Goal: Task Accomplishment & Management: Complete application form

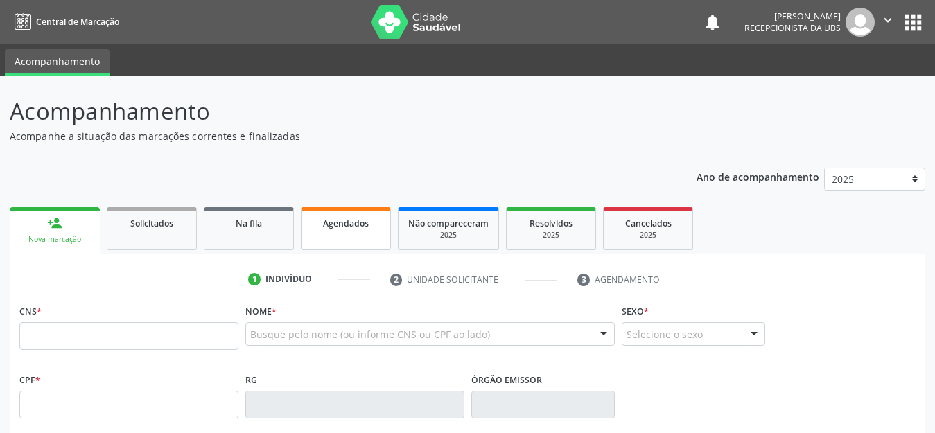
click at [348, 228] on span "Agendados" at bounding box center [346, 224] width 46 height 12
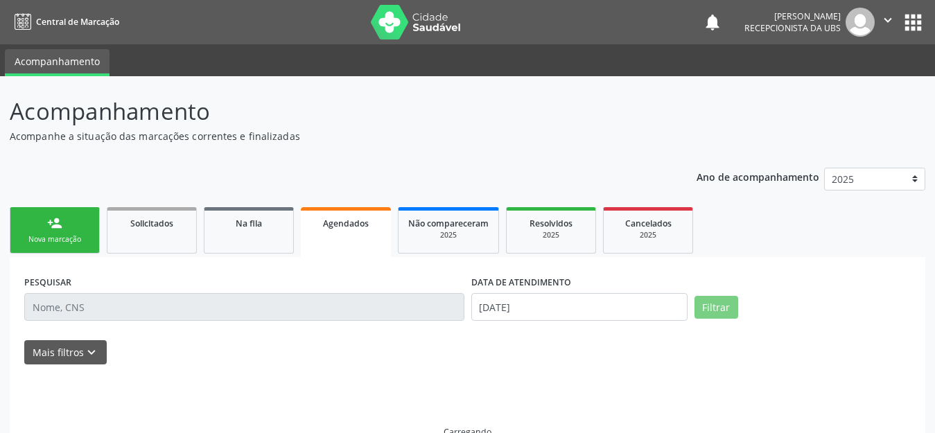
click at [348, 228] on span "Agendados" at bounding box center [346, 224] width 46 height 12
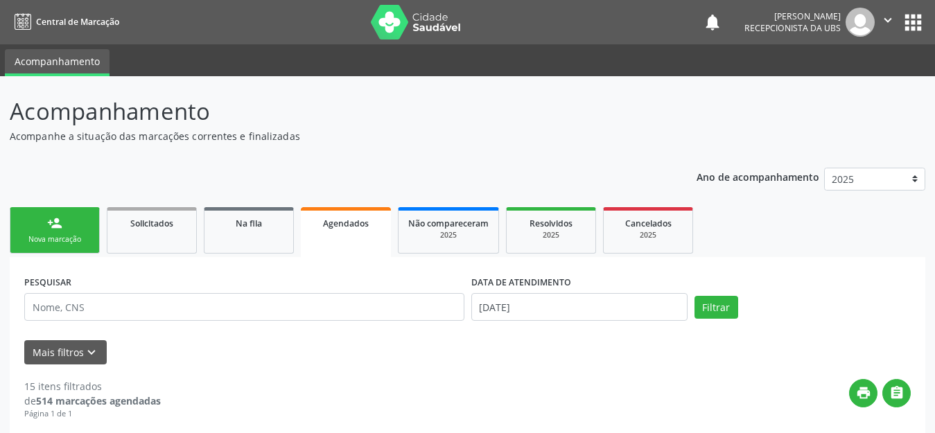
click at [58, 231] on link "person_add Nova marcação" at bounding box center [55, 230] width 90 height 46
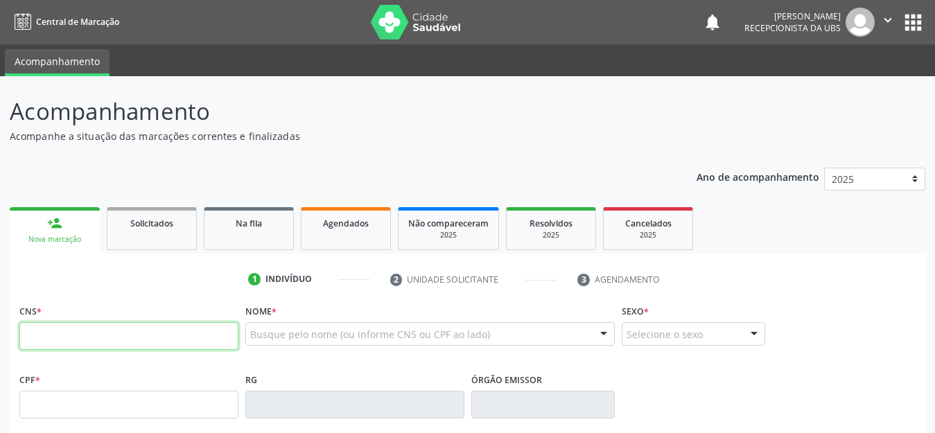
click at [95, 346] on input "text" at bounding box center [128, 336] width 219 height 28
type input "898 0037 0845 5101"
type input "137.949.354-46"
type input "[DATE]"
type input "[PERSON_NAME]"
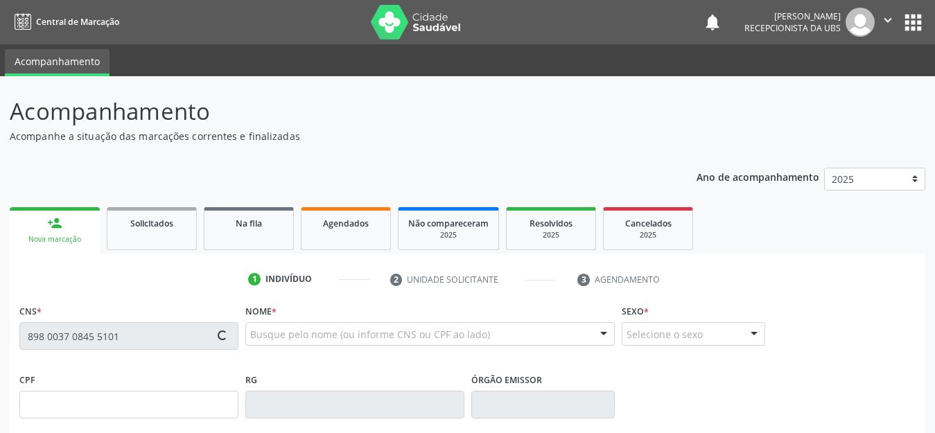
type input "[PHONE_NUMBER]"
type input "010.101.284-50"
type input "18"
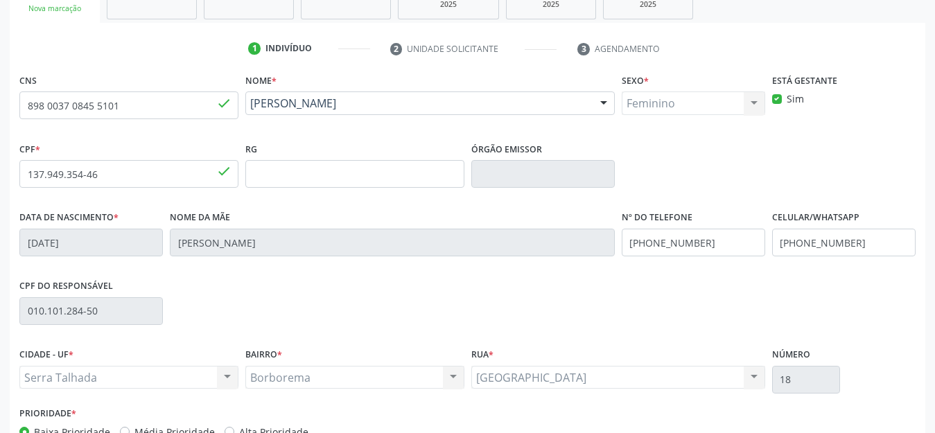
scroll to position [318, 0]
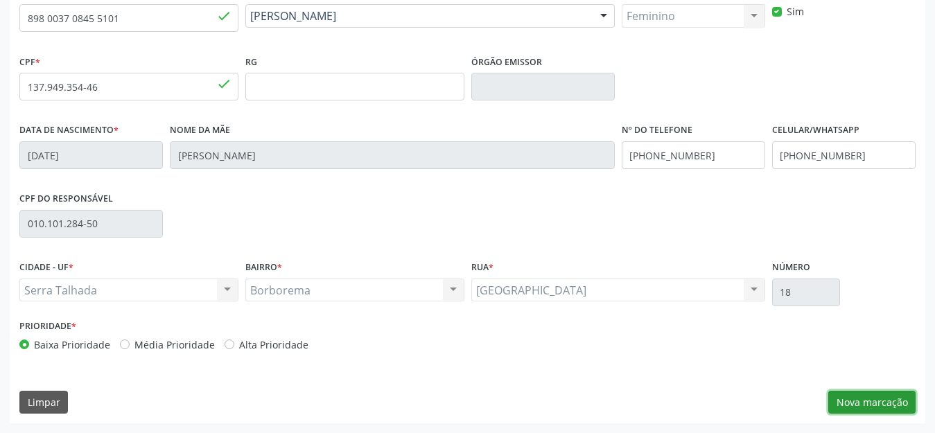
click at [851, 399] on button "Nova marcação" at bounding box center [872, 403] width 87 height 24
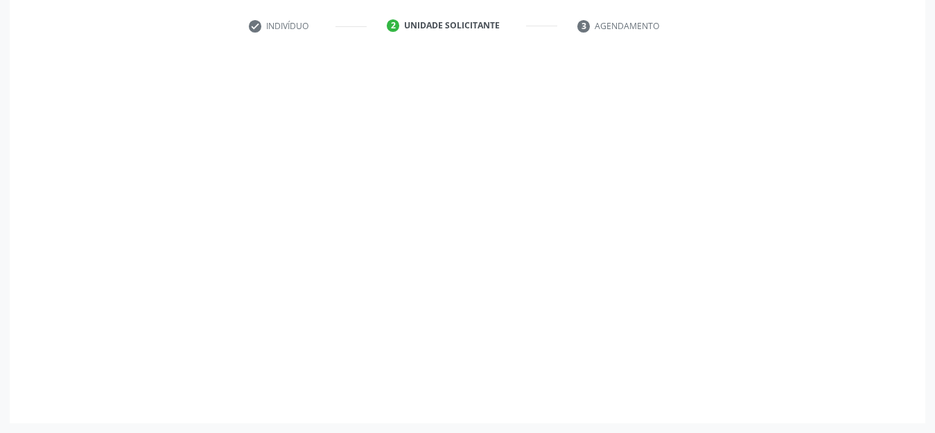
scroll to position [254, 0]
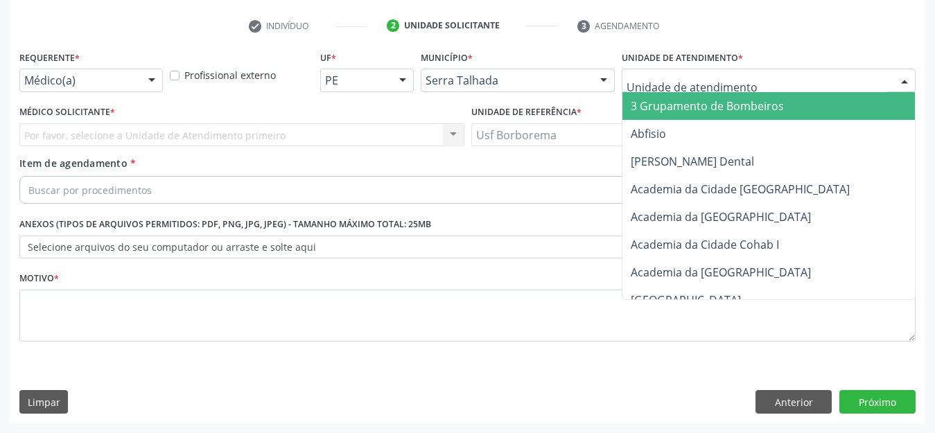
type input "l"
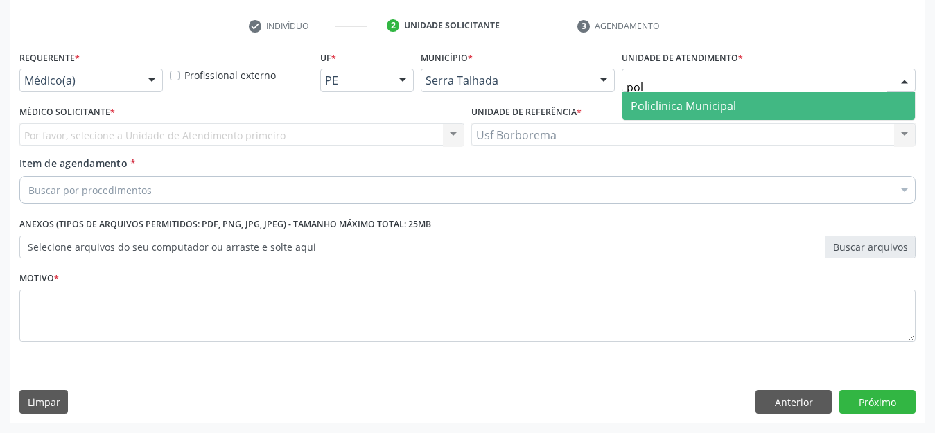
type input "poli"
click at [689, 103] on span "Policlinica Municipal" at bounding box center [683, 105] width 105 height 15
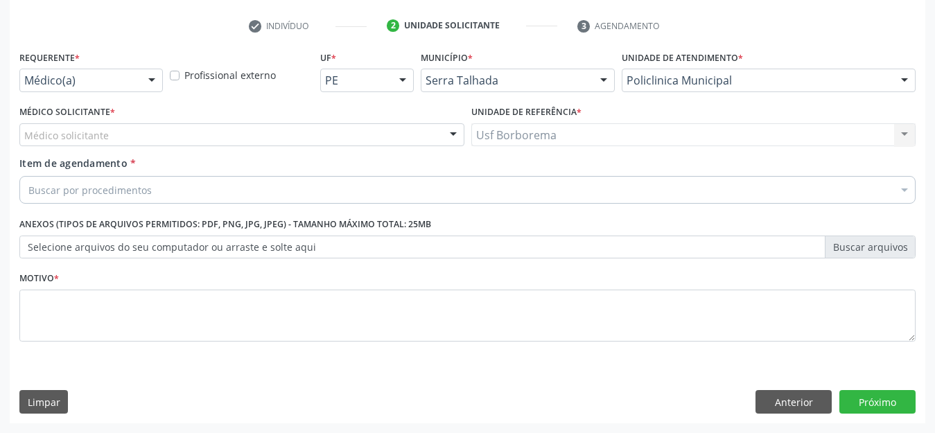
click at [110, 135] on div "Médico solicitante" at bounding box center [241, 135] width 445 height 24
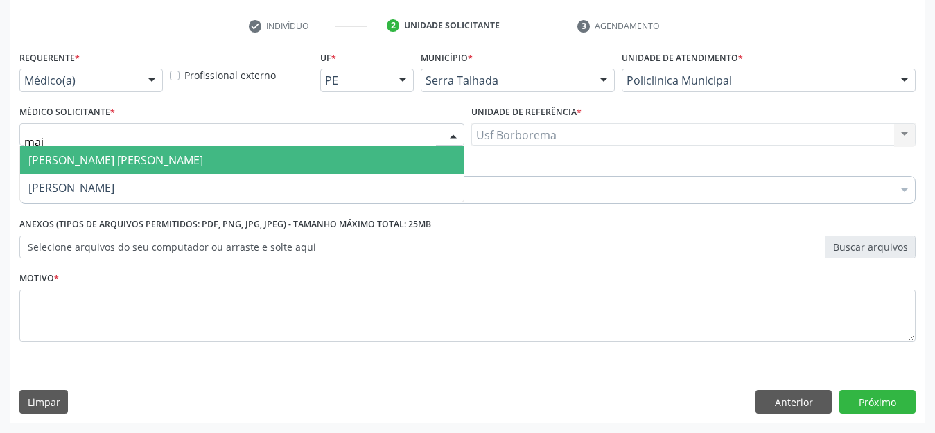
type input "mair"
click at [100, 159] on span "[PERSON_NAME] [PERSON_NAME]" at bounding box center [115, 160] width 175 height 15
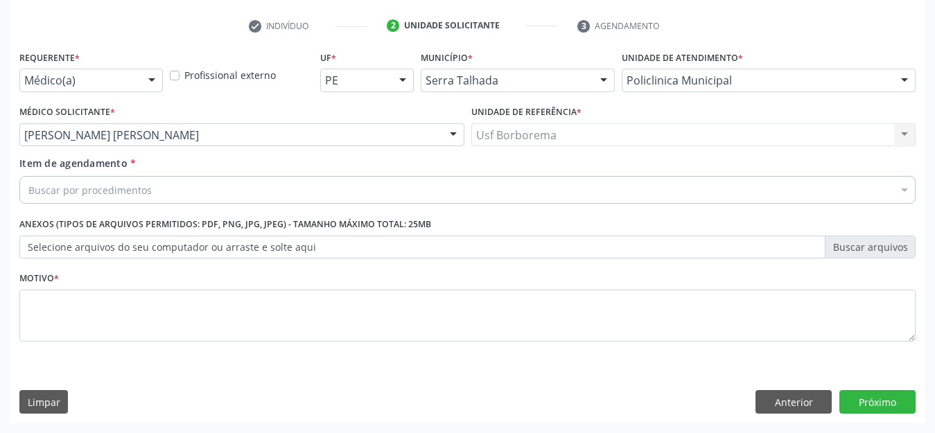
click at [28, 187] on input "Item de agendamento *" at bounding box center [28, 190] width 0 height 28
click at [28, 188] on input "Item de agendamento *" at bounding box center [28, 190] width 0 height 28
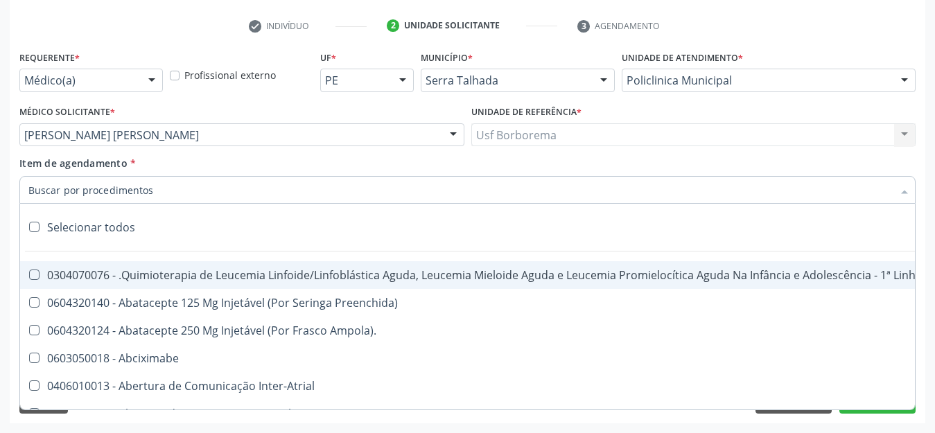
click at [88, 188] on input "Item de agendamento *" at bounding box center [460, 190] width 865 height 28
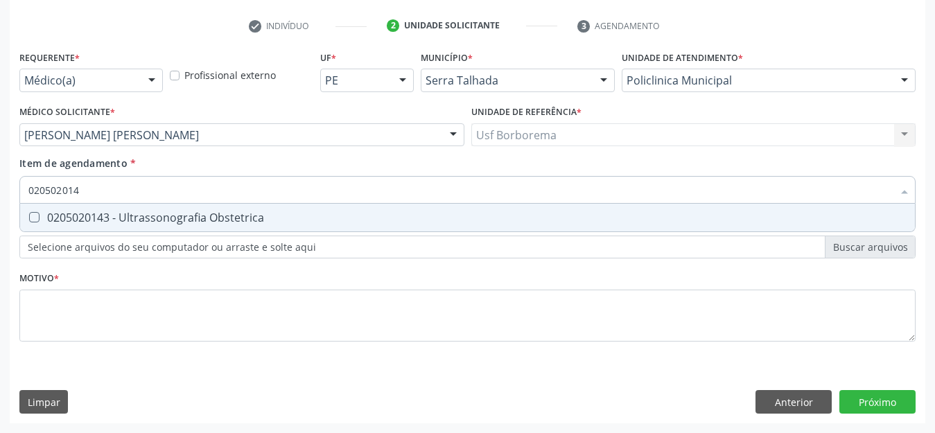
type input "0205020143"
click at [102, 212] on div "0205020143 - Ultrassonografia Obstetrica" at bounding box center [467, 217] width 879 height 11
click at [33, 218] on Obstetrica at bounding box center [34, 217] width 10 height 10
click at [29, 218] on Obstetrica "checkbox" at bounding box center [24, 217] width 9 height 9
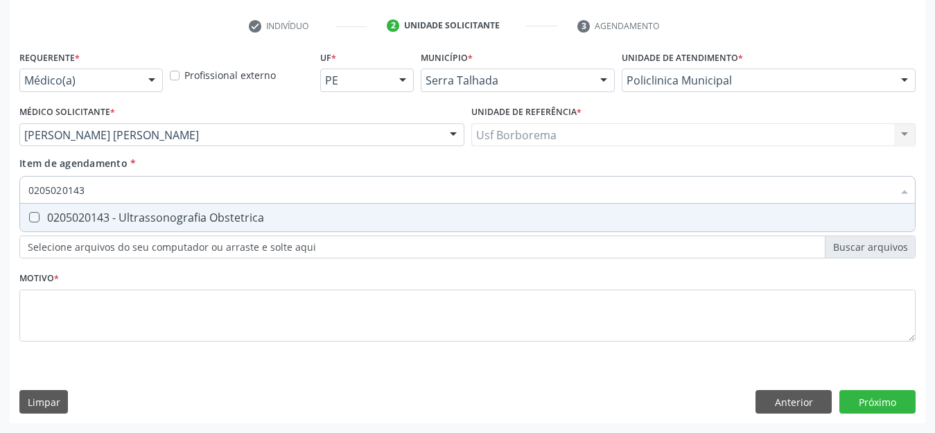
checkbox Obstetrica "true"
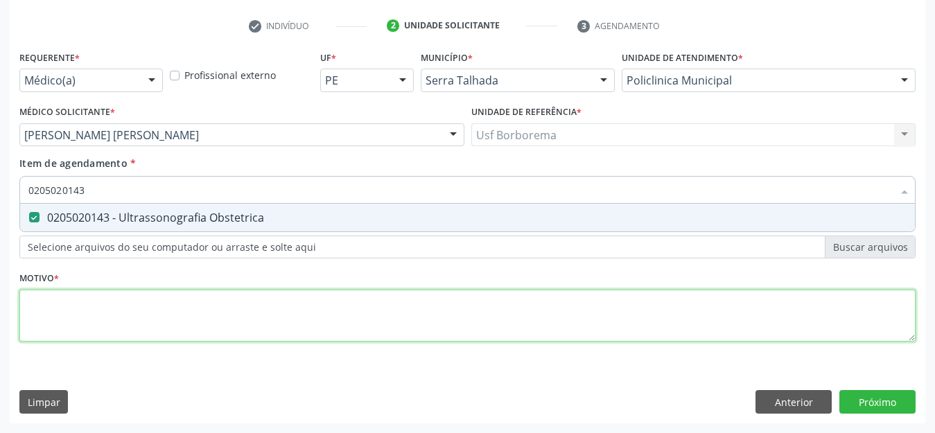
click at [50, 321] on div "Requerente * Médico(a) Médico(a) Enfermeiro(a) Paciente Nenhum resultado encont…" at bounding box center [467, 204] width 897 height 314
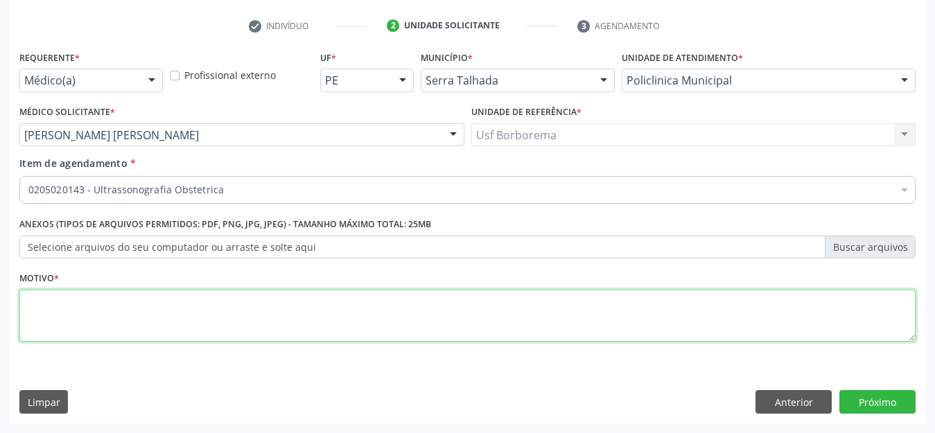
click at [50, 320] on div "Requerente * Médico(a) Médico(a) Enfermeiro(a) Paciente Nenhum resultado encont…" at bounding box center [467, 204] width 897 height 314
type textarea "r"
type textarea "gestante"
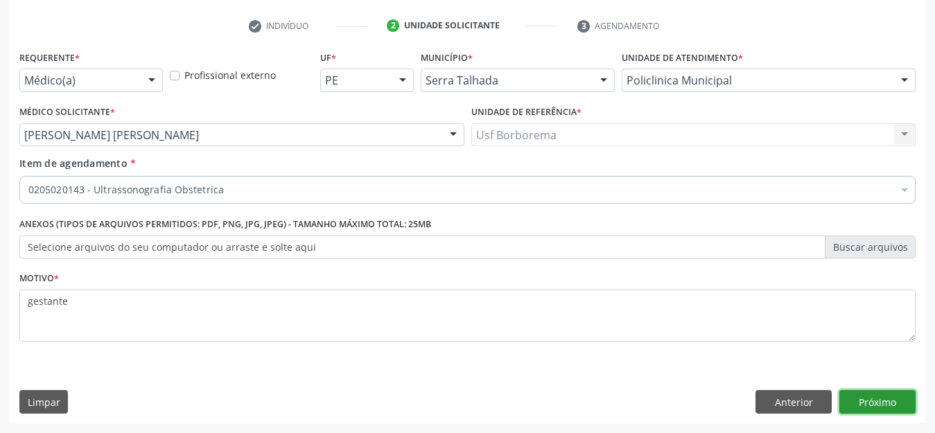
click at [891, 399] on button "Próximo" at bounding box center [878, 402] width 76 height 24
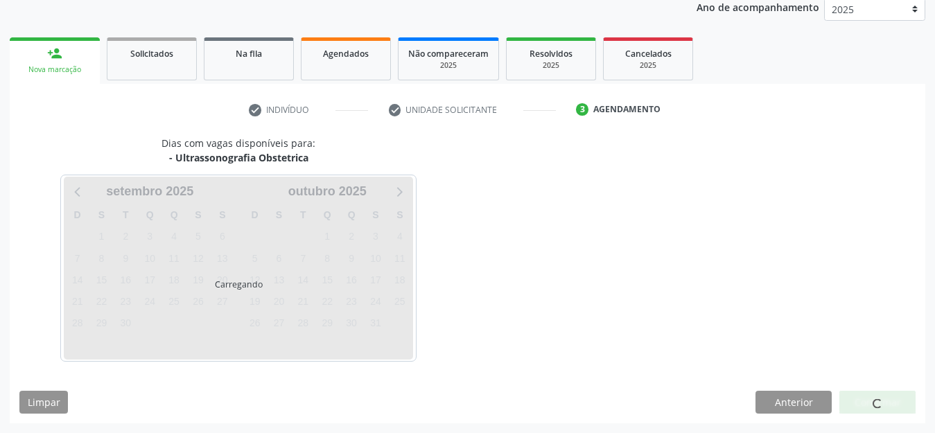
scroll to position [170, 0]
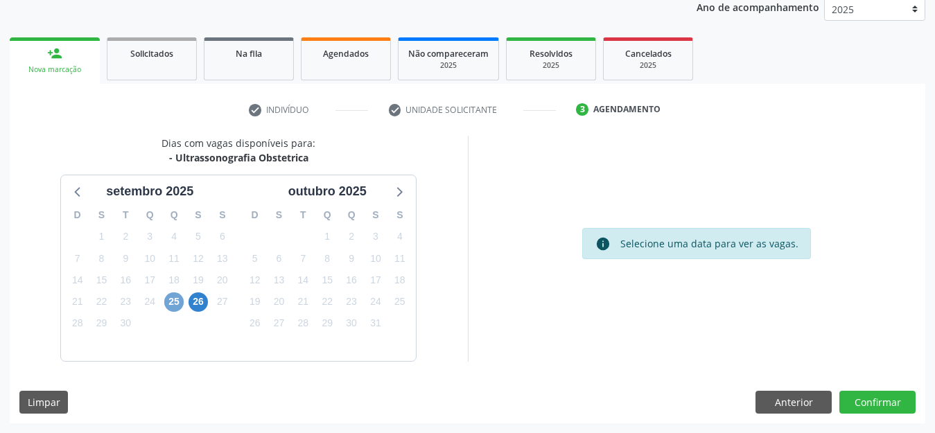
click at [177, 304] on span "25" at bounding box center [173, 302] width 19 height 19
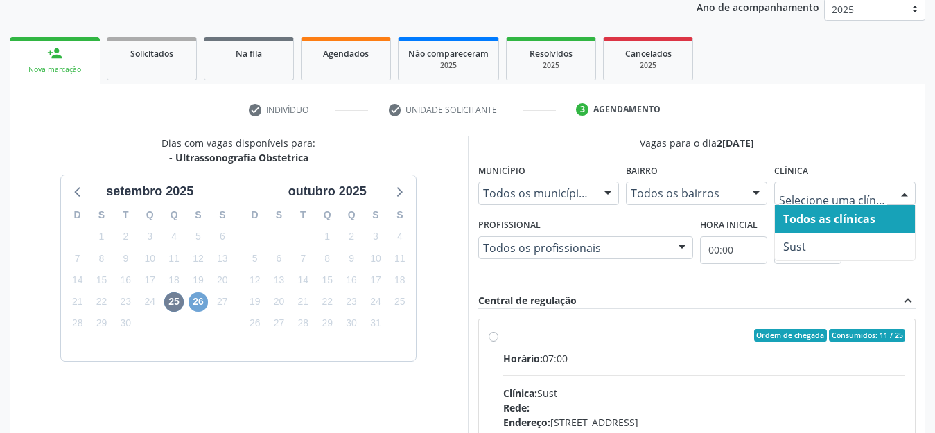
click at [200, 303] on span "26" at bounding box center [198, 302] width 19 height 19
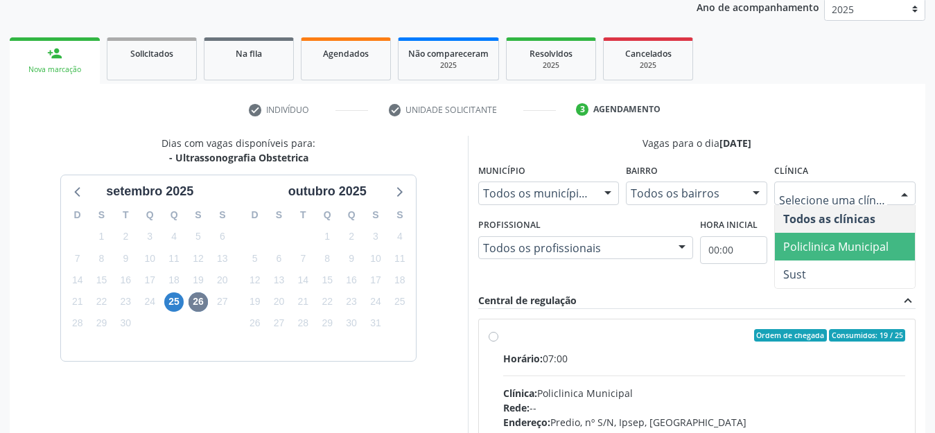
click at [861, 245] on span "Policlinica Municipal" at bounding box center [836, 246] width 105 height 15
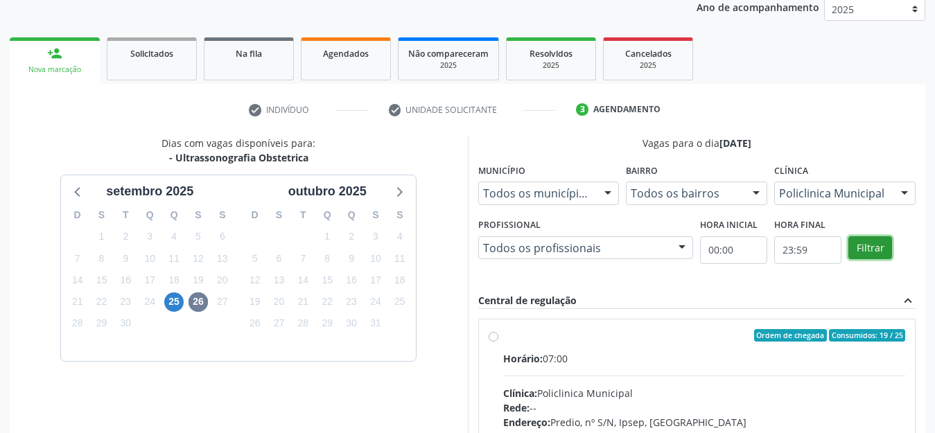
click at [870, 241] on button "Filtrar" at bounding box center [871, 248] width 44 height 24
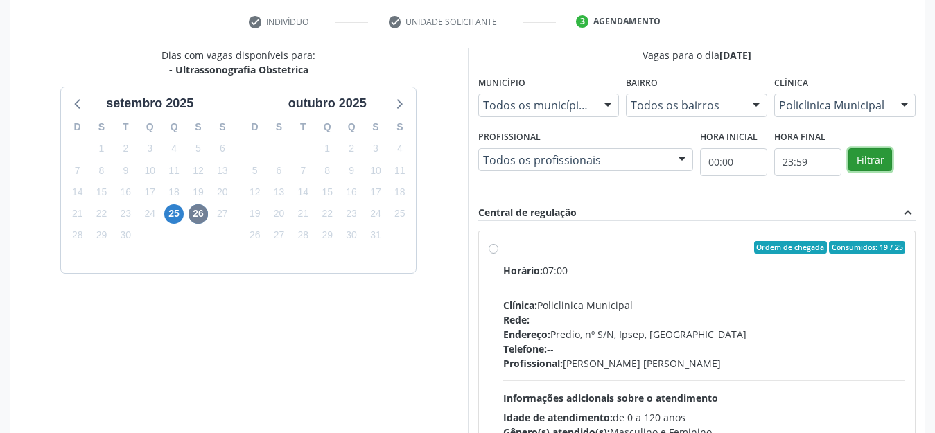
scroll to position [309, 0]
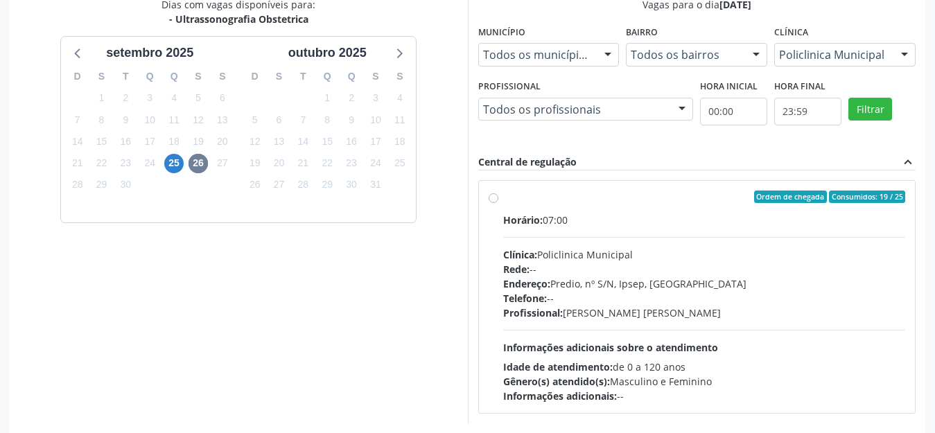
click at [503, 199] on label "Ordem de chegada Consumidos: 19 / 25 Horário: 07:00 Clínica: Policlinica Munici…" at bounding box center [704, 297] width 403 height 213
click at [489, 199] on input "Ordem de chegada Consumidos: 19 / 25 Horário: 07:00 Clínica: Policlinica Munici…" at bounding box center [494, 197] width 10 height 12
radio input "true"
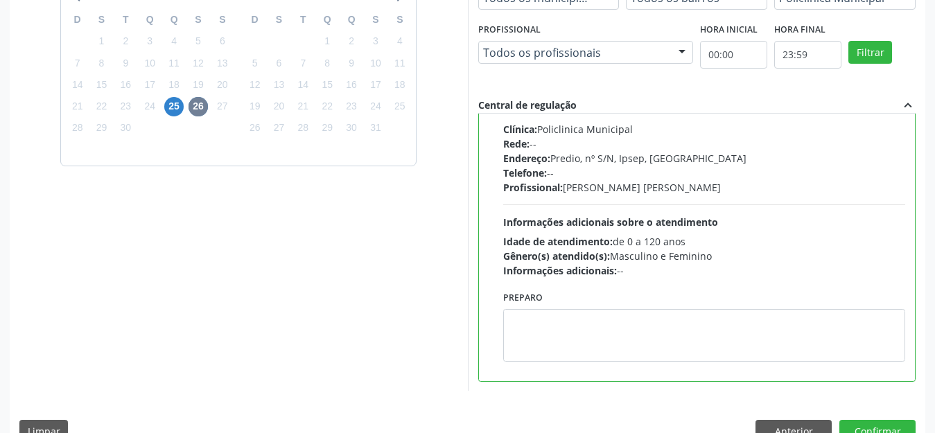
scroll to position [395, 0]
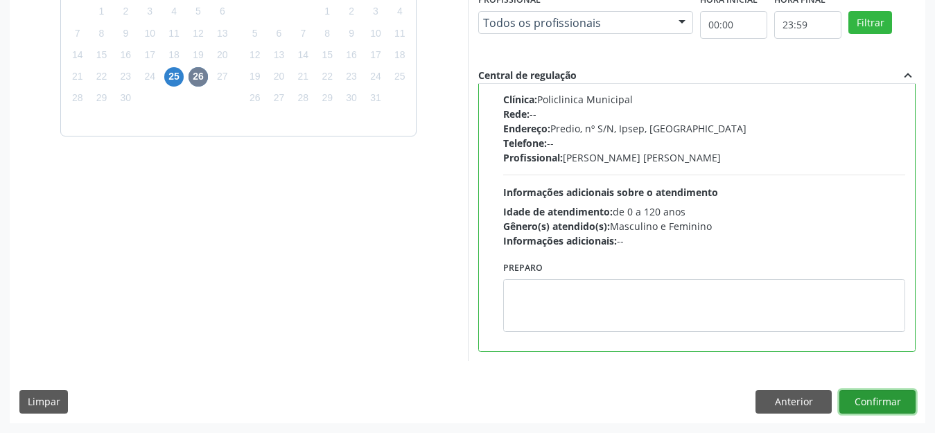
click at [895, 405] on button "Confirmar" at bounding box center [878, 402] width 76 height 24
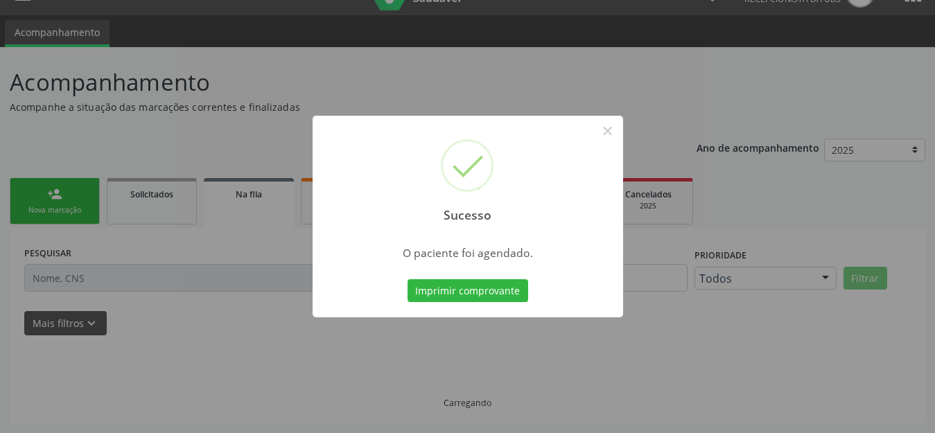
scroll to position [0, 0]
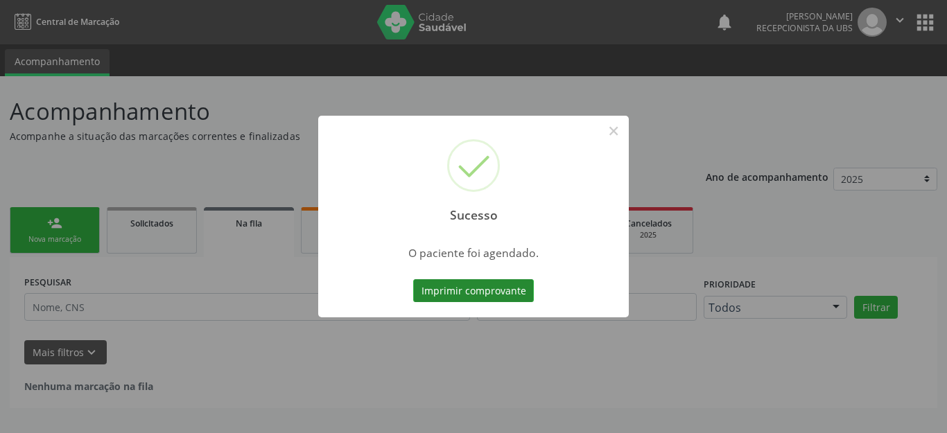
click at [442, 283] on button "Imprimir comprovante" at bounding box center [473, 291] width 121 height 24
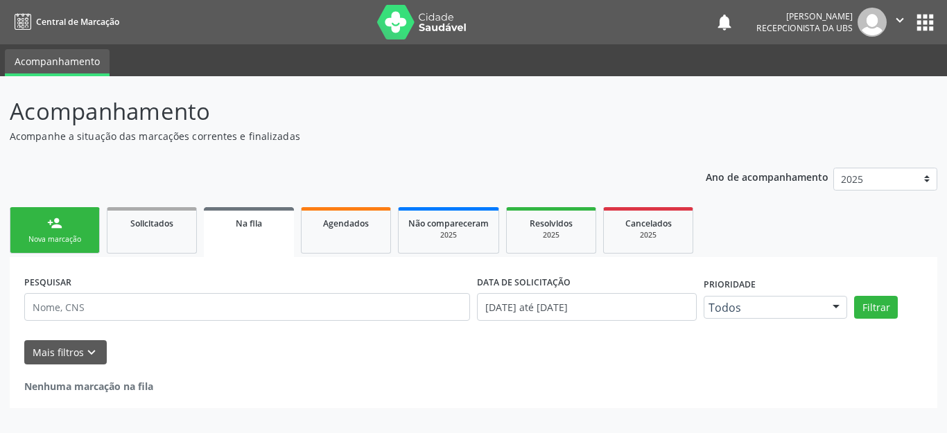
click at [53, 214] on link "person_add Nova marcação" at bounding box center [55, 230] width 90 height 46
click at [55, 215] on link "person_add Nova marcação" at bounding box center [55, 230] width 90 height 46
click at [57, 216] on link "person_add Nova marcação" at bounding box center [55, 230] width 90 height 46
click at [58, 216] on div "person_add" at bounding box center [54, 223] width 15 height 15
click at [62, 216] on link "person_add Nova marcação" at bounding box center [55, 230] width 90 height 46
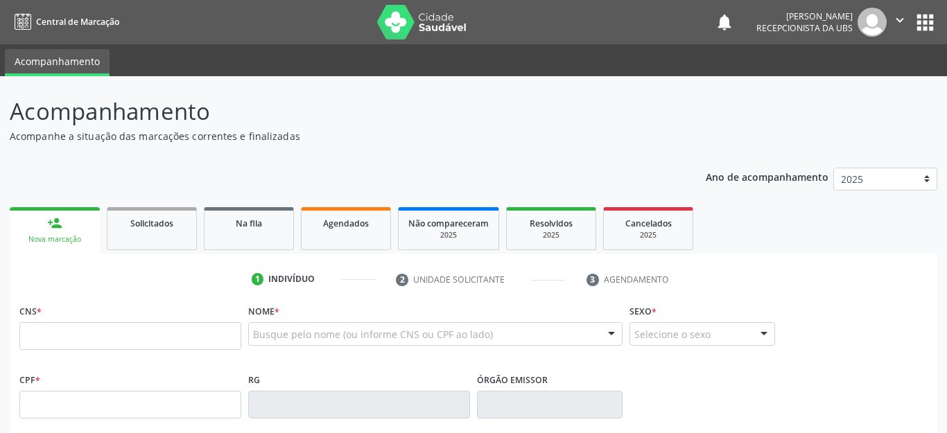
click at [64, 216] on link "person_add Nova marcação" at bounding box center [55, 230] width 90 height 46
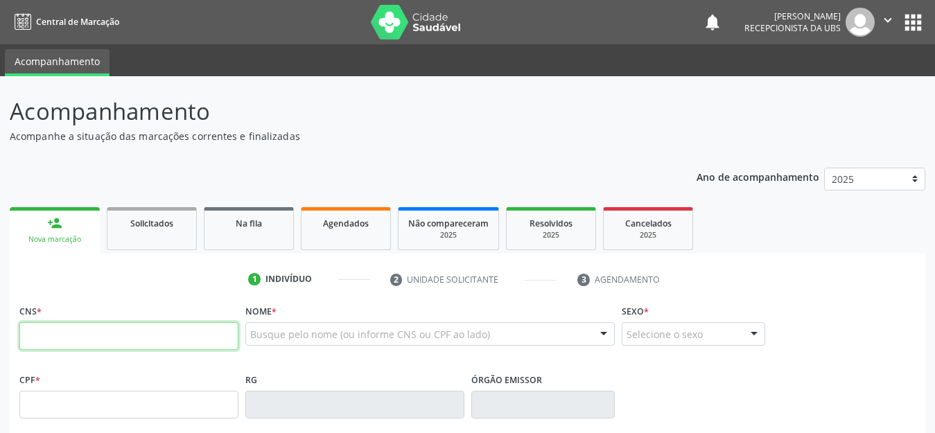
click at [126, 346] on input "text" at bounding box center [128, 336] width 219 height 28
type input "898 0037 0845 5101"
type input "137.949.354-46"
type input "[DATE]"
type input "[PERSON_NAME]"
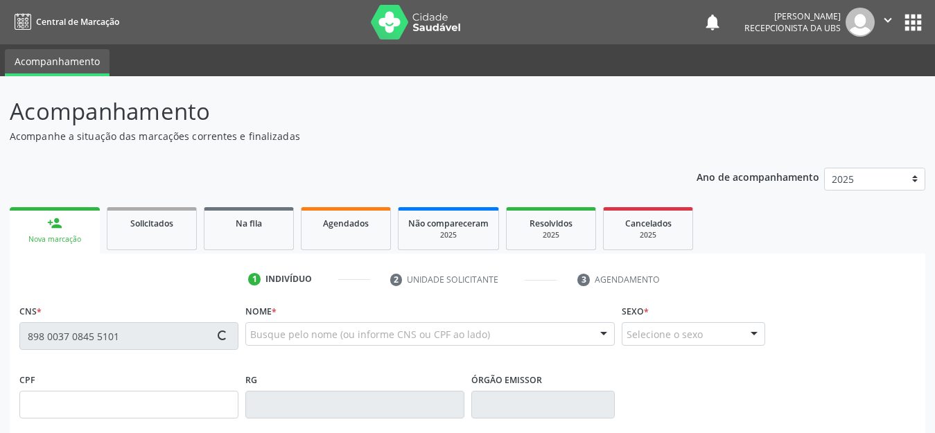
type input "[PHONE_NUMBER]"
type input "010.101.284-50"
type input "18"
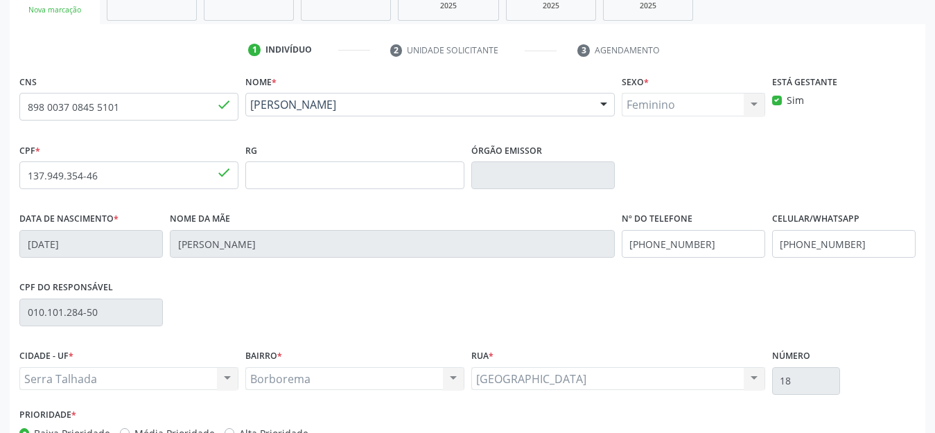
scroll to position [318, 0]
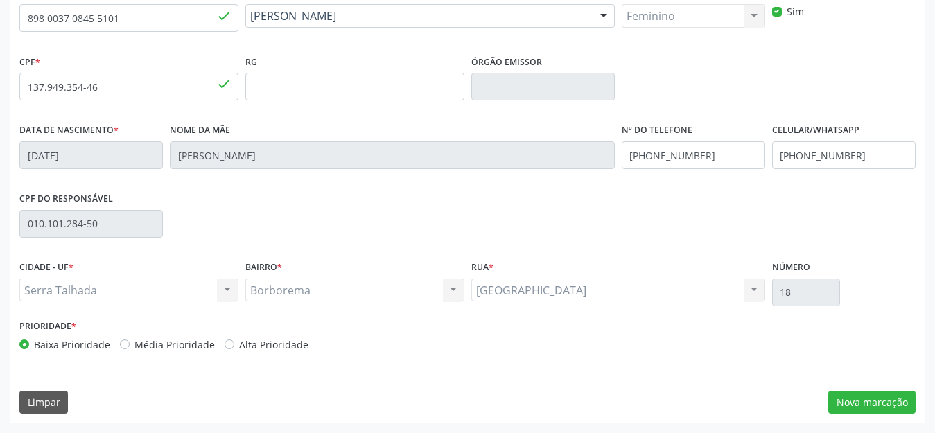
click at [852, 388] on div "CNS 898 0037 0845 [GEOGRAPHIC_DATA] * [PERSON_NAME] [PERSON_NAME] CNS: 898 0037…" at bounding box center [468, 203] width 916 height 441
click at [879, 400] on button "Nova marcação" at bounding box center [872, 403] width 87 height 24
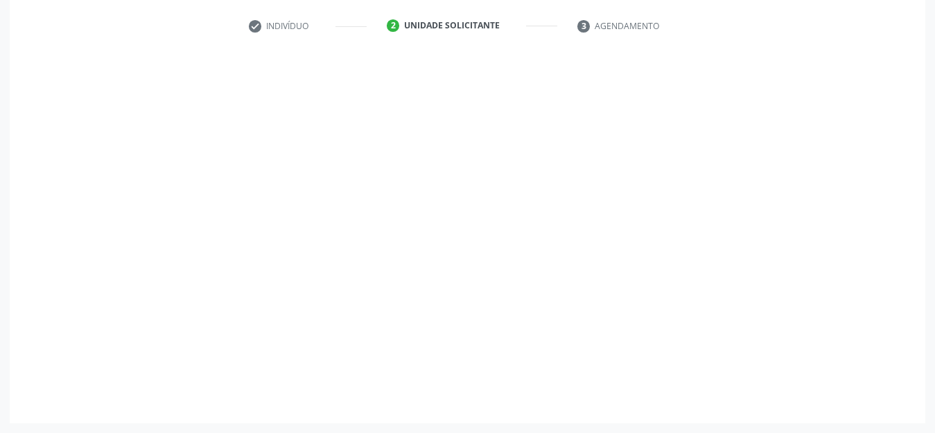
scroll to position [254, 0]
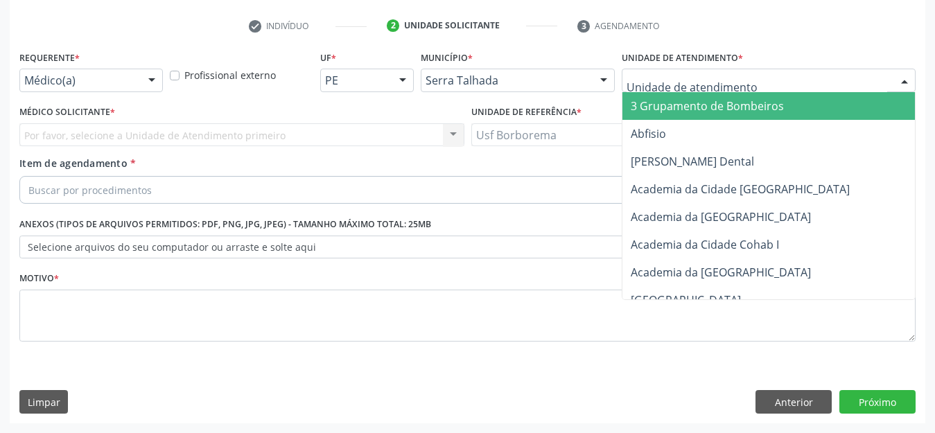
click at [687, 76] on input "text" at bounding box center [757, 88] width 261 height 28
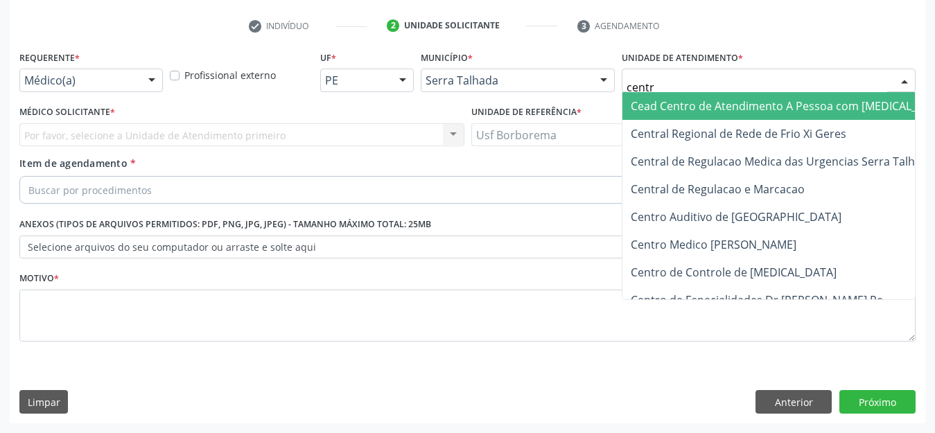
type input "centro"
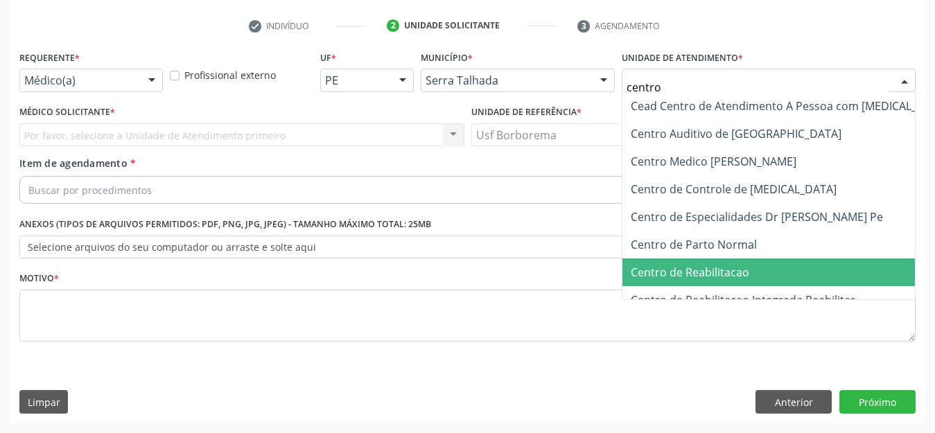
click at [840, 277] on span "Centro de Reabilitacao" at bounding box center [790, 273] width 334 height 28
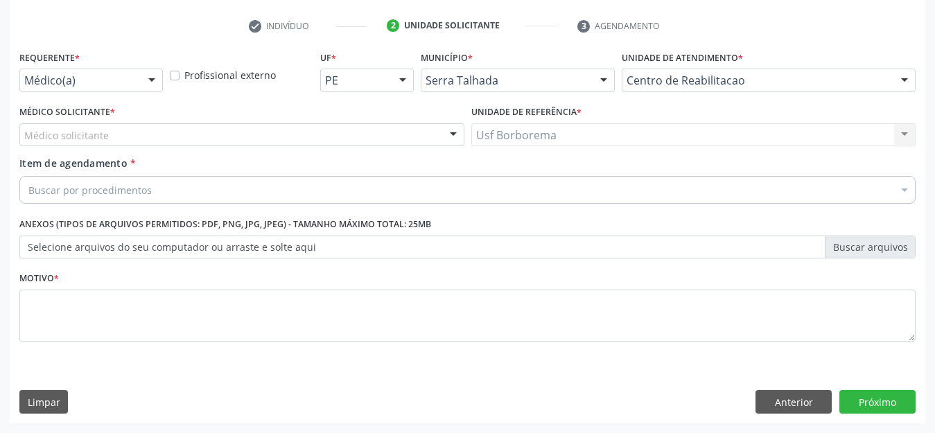
click at [91, 121] on label "Médico Solicitante *" at bounding box center [67, 112] width 96 height 21
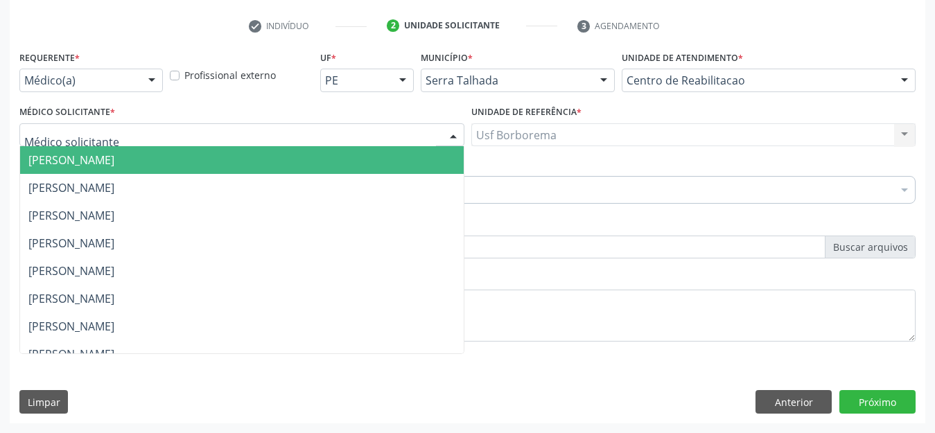
type input "m"
click at [84, 133] on input "jo" at bounding box center [230, 142] width 412 height 28
type input "j"
type input "la"
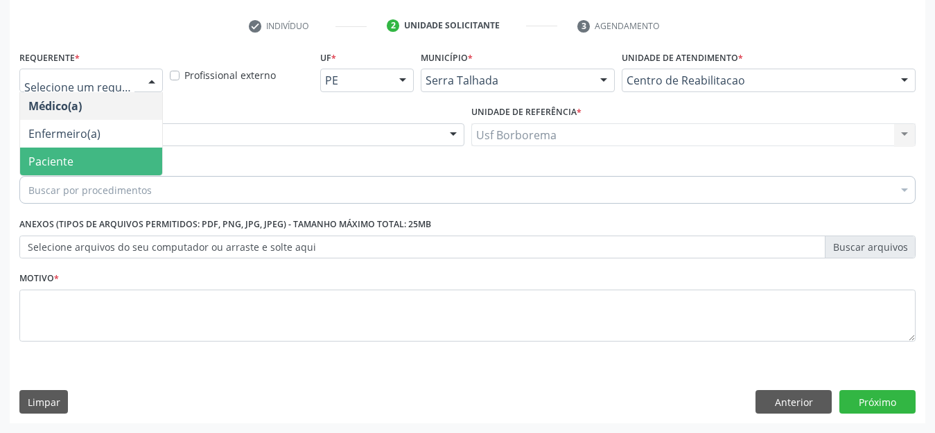
click at [69, 169] on span "Paciente" at bounding box center [91, 162] width 142 height 28
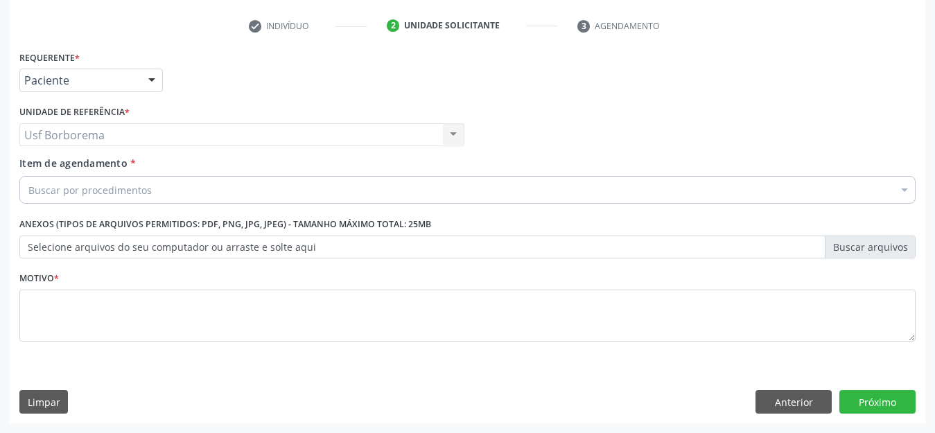
click at [86, 245] on label "Selecione arquivos do seu computador ou arraste e solte aqui" at bounding box center [467, 248] width 897 height 24
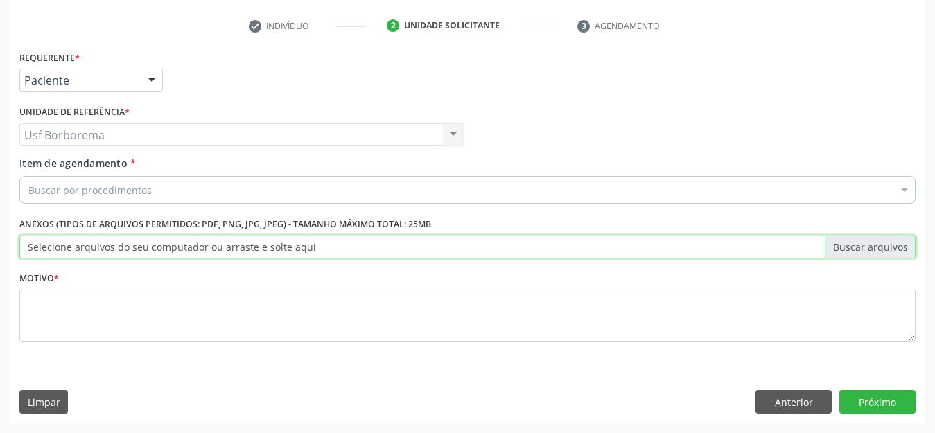
click at [86, 245] on input "Selecione arquivos do seu computador ou arraste e solte aqui" at bounding box center [467, 248] width 897 height 24
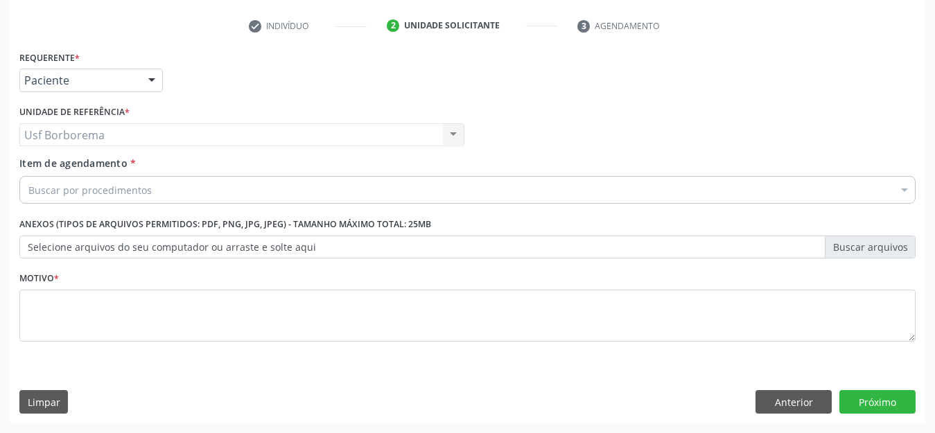
click at [130, 246] on label "Selecione arquivos do seu computador ou arraste e solte aqui" at bounding box center [467, 248] width 897 height 24
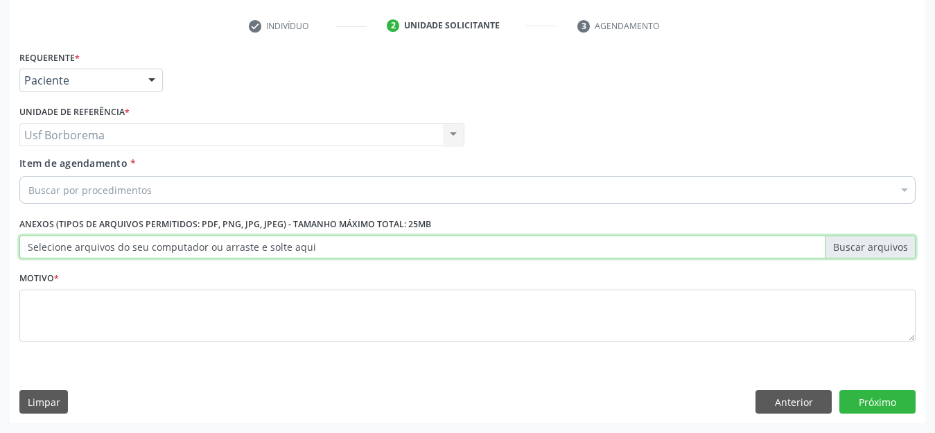
click at [130, 246] on input "Selecione arquivos do seu computador ou arraste e solte aqui" at bounding box center [467, 248] width 897 height 24
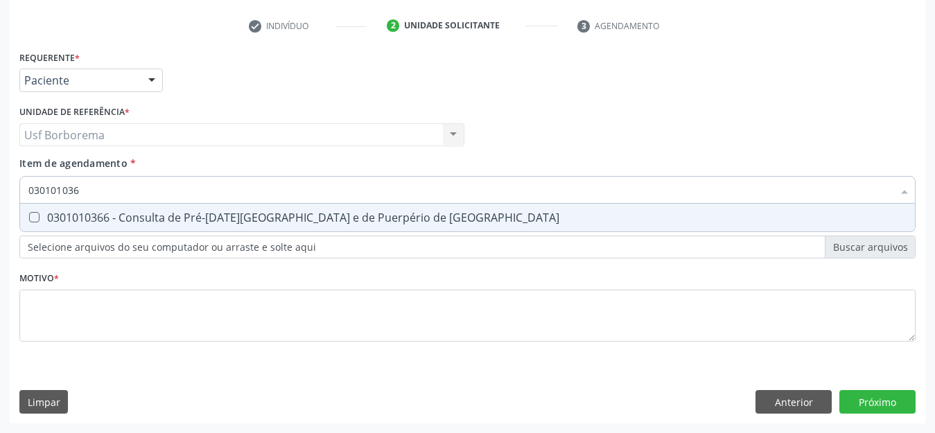
type input "0301010366"
click at [130, 214] on div "0301010366 - Consulta de Pré-[DATE][GEOGRAPHIC_DATA] e de Puerpério de [GEOGRAP…" at bounding box center [467, 217] width 879 height 11
checkbox Risco "true"
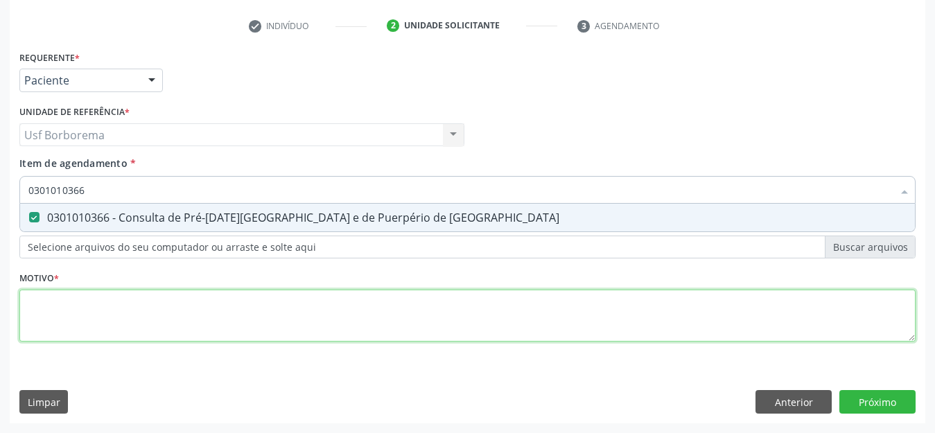
click at [108, 330] on div "Requerente * Paciente Médico(a) Enfermeiro(a) Paciente Nenhum resultado encontr…" at bounding box center [467, 204] width 897 height 314
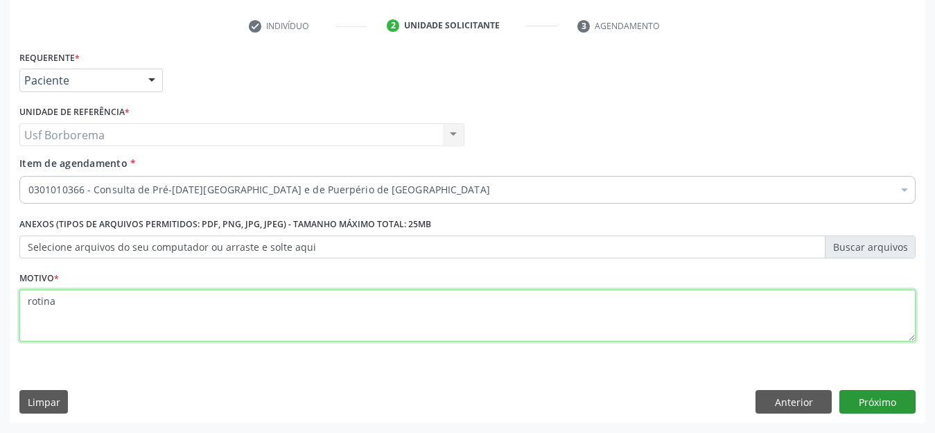
type textarea "rotina"
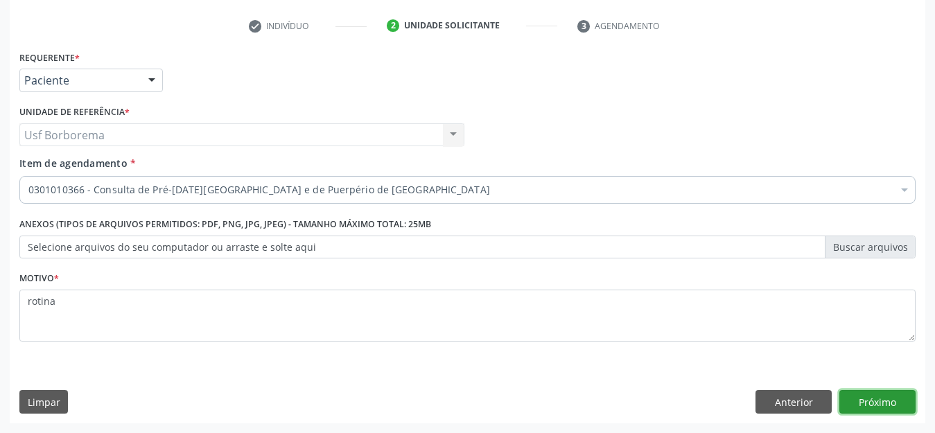
click at [888, 396] on button "Próximo" at bounding box center [878, 402] width 76 height 24
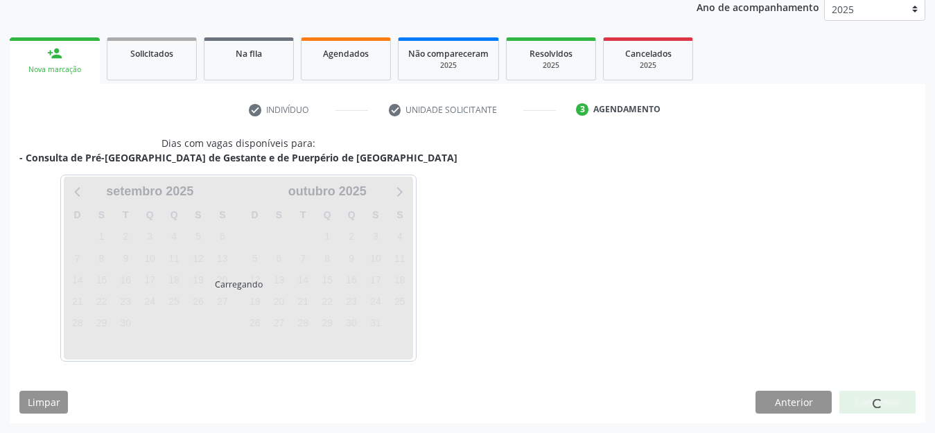
scroll to position [170, 0]
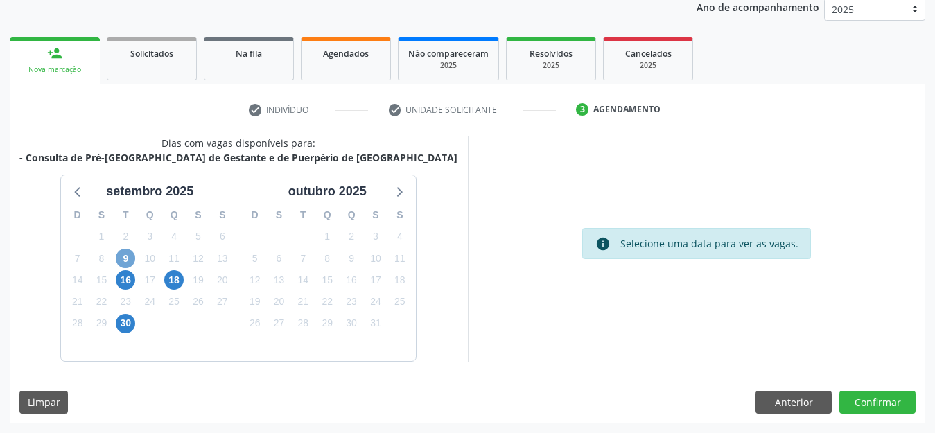
click at [121, 257] on span "9" at bounding box center [125, 258] width 19 height 19
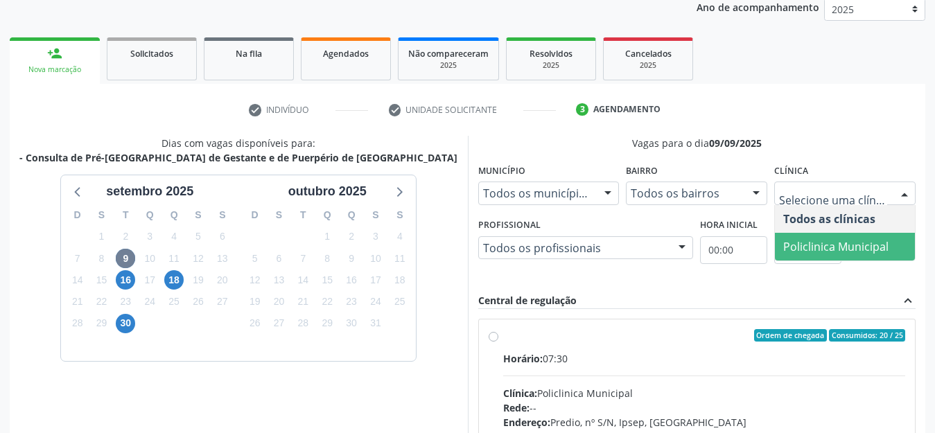
click at [810, 243] on span "Policlinica Municipal" at bounding box center [836, 246] width 105 height 15
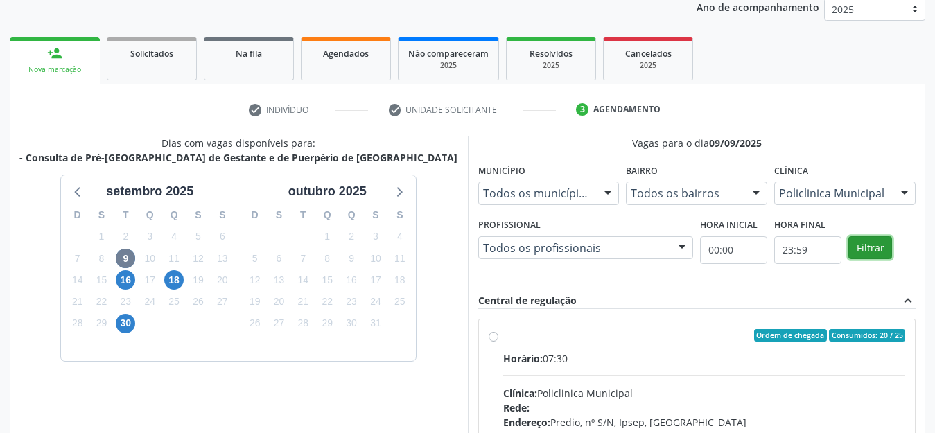
click at [864, 244] on button "Filtrar" at bounding box center [871, 248] width 44 height 24
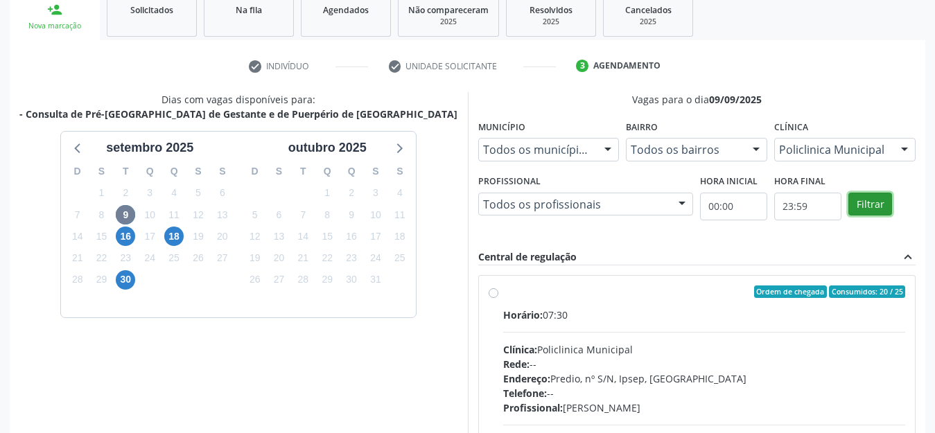
scroll to position [239, 0]
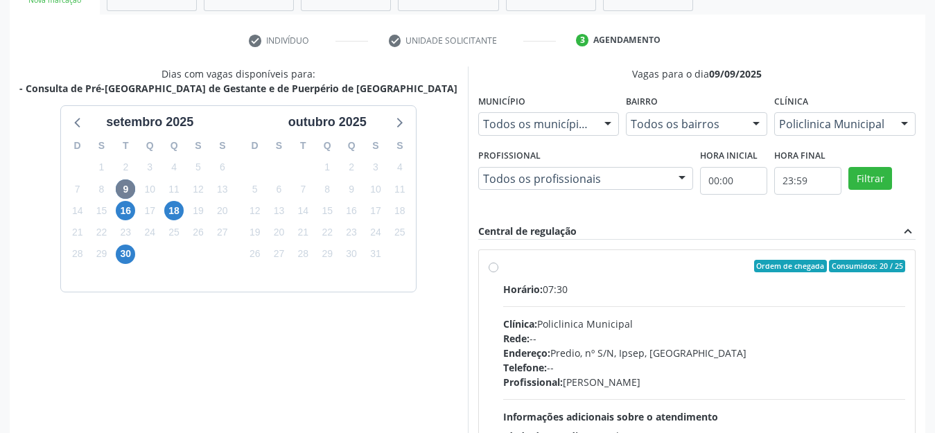
click at [503, 264] on label "Ordem de chegada Consumidos: 20 / 25 Horário: 07:30 Clínica: Policlinica Munici…" at bounding box center [704, 366] width 403 height 213
click at [494, 264] on input "Ordem de chegada Consumidos: 20 / 25 Horário: 07:30 Clínica: Policlinica Munici…" at bounding box center [494, 266] width 10 height 12
radio input "true"
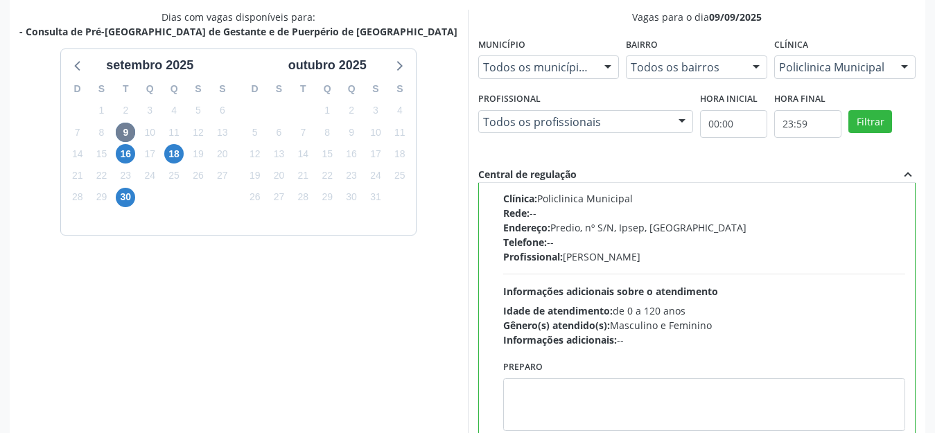
scroll to position [395, 0]
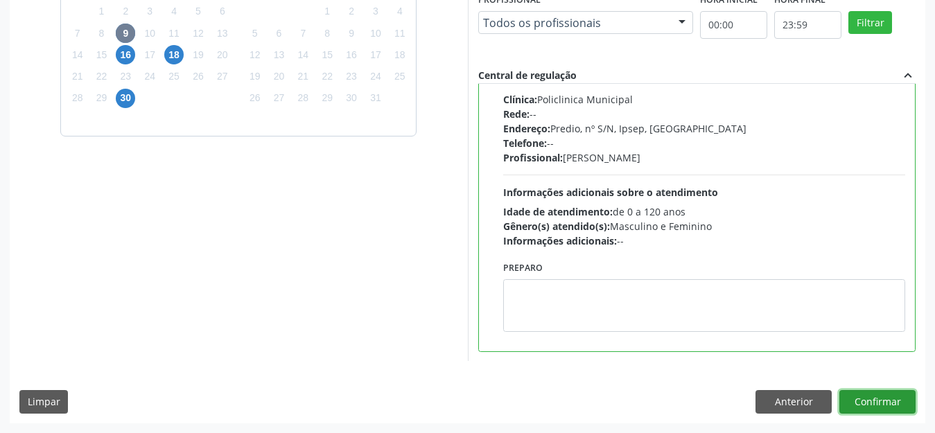
click at [883, 402] on button "Confirmar" at bounding box center [878, 402] width 76 height 24
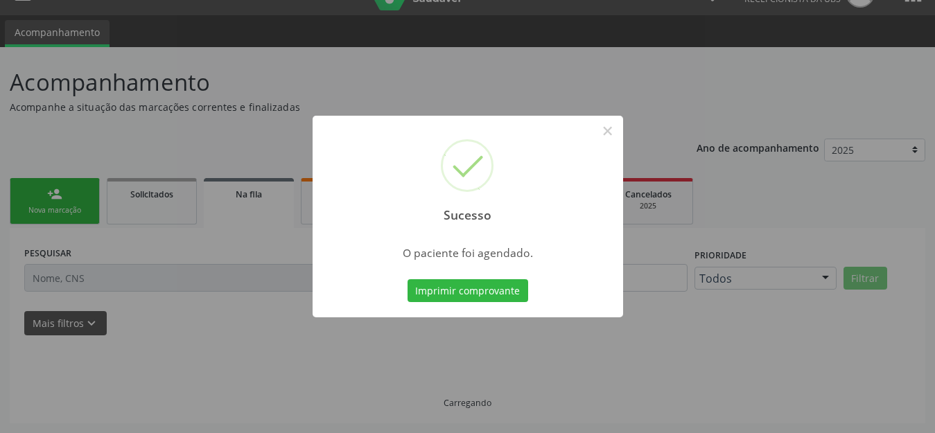
scroll to position [0, 0]
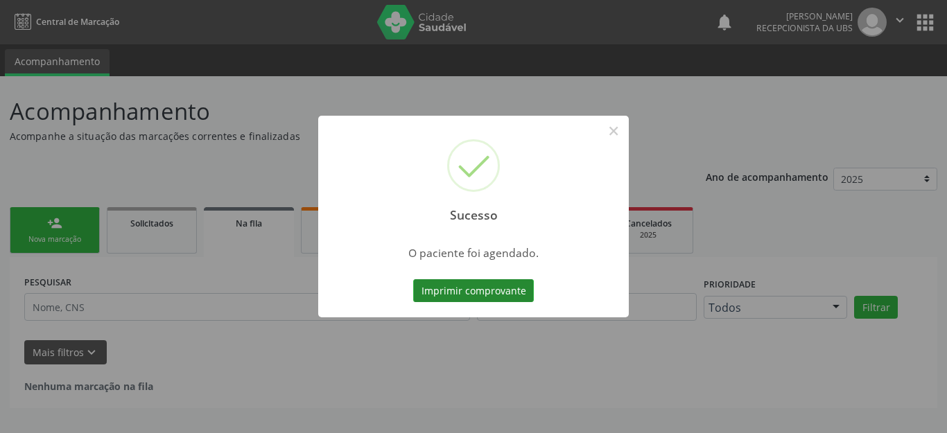
click at [485, 287] on button "Imprimir comprovante" at bounding box center [473, 291] width 121 height 24
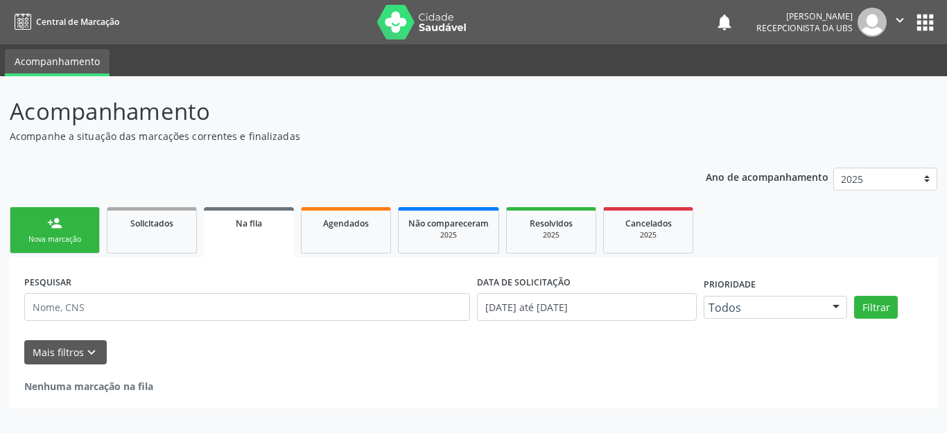
click at [71, 228] on link "person_add Nova marcação" at bounding box center [55, 230] width 90 height 46
click at [72, 228] on link "person_add Nova marcação" at bounding box center [55, 230] width 90 height 46
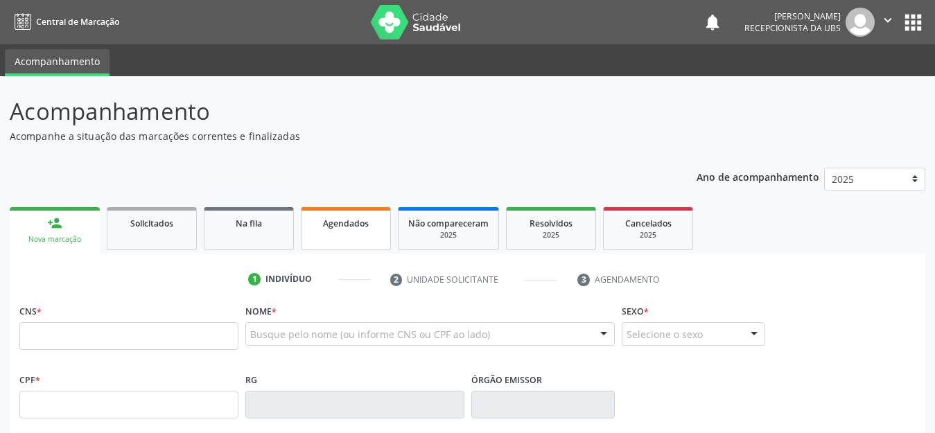
click at [327, 234] on link "Agendados" at bounding box center [346, 228] width 90 height 43
click at [329, 234] on link "Agendados" at bounding box center [346, 228] width 90 height 43
select select "8"
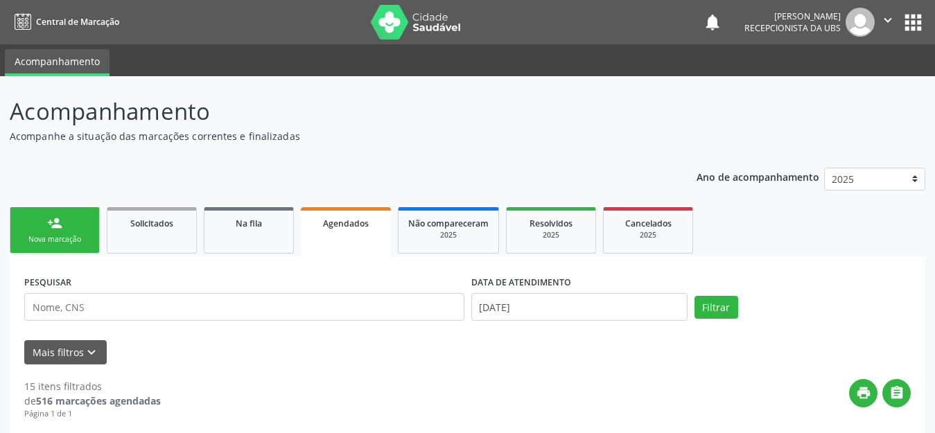
click at [332, 225] on span "Agendados" at bounding box center [346, 224] width 46 height 12
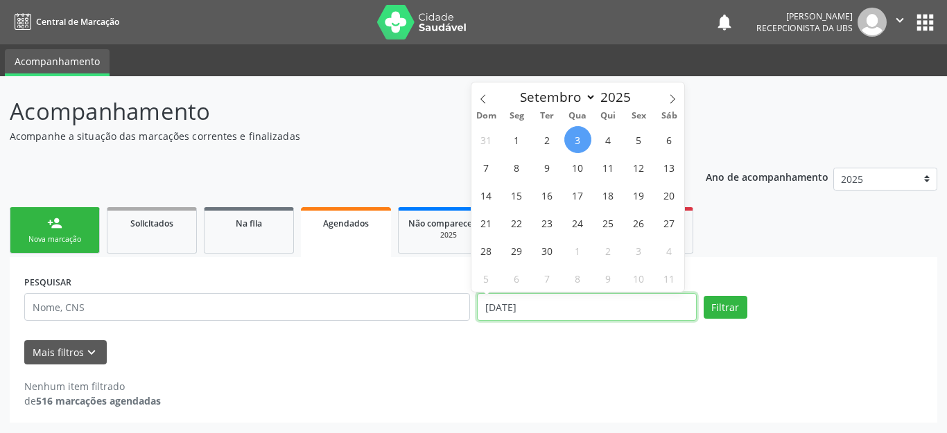
click at [578, 302] on input "[DATE]" at bounding box center [587, 307] width 220 height 28
click at [547, 165] on span "9" at bounding box center [547, 167] width 27 height 27
type input "09/09/2025"
click at [547, 165] on span "9" at bounding box center [547, 167] width 27 height 27
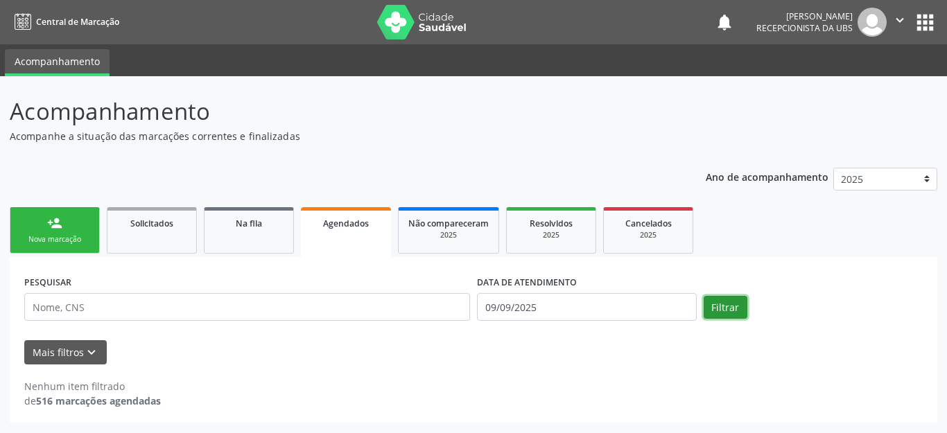
click at [732, 306] on button "Filtrar" at bounding box center [726, 308] width 44 height 24
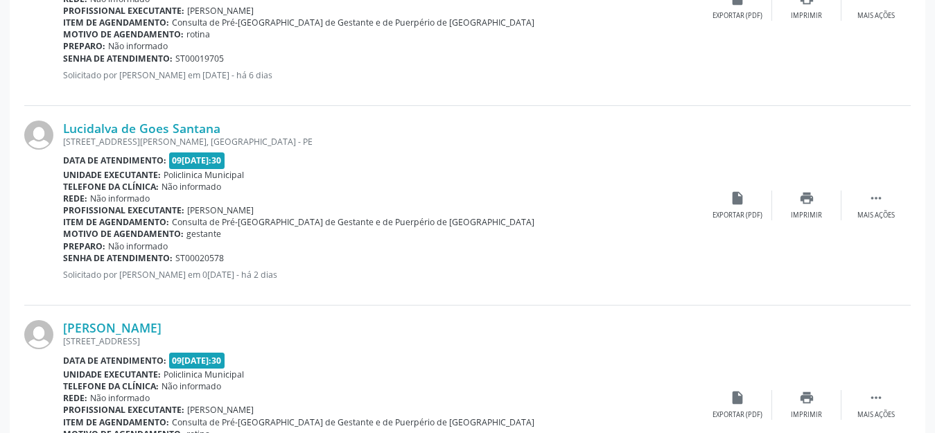
scroll to position [3046, 0]
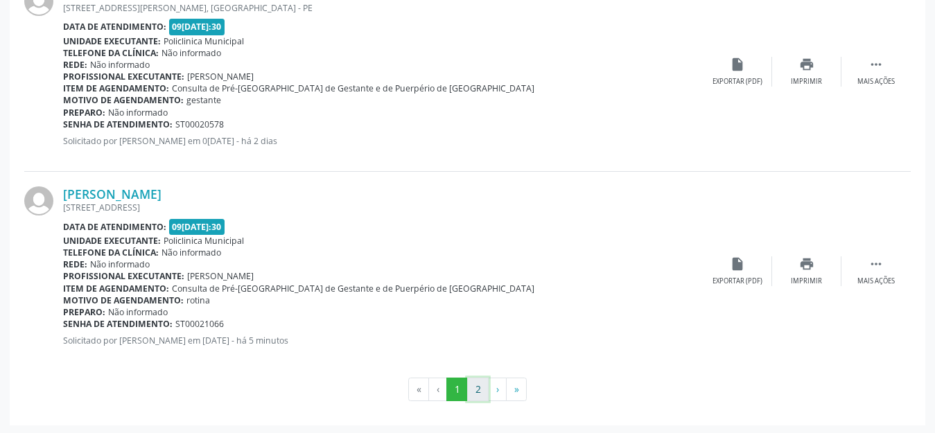
click at [478, 393] on button "2" at bounding box center [477, 390] width 21 height 24
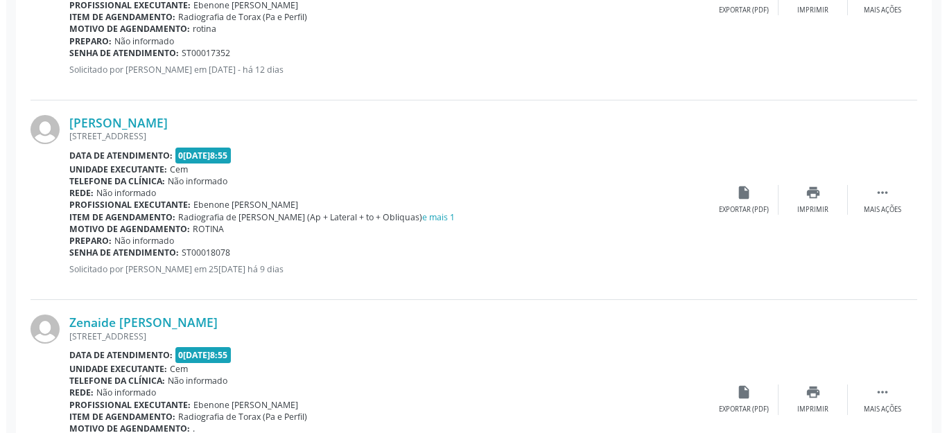
scroll to position [886, 0]
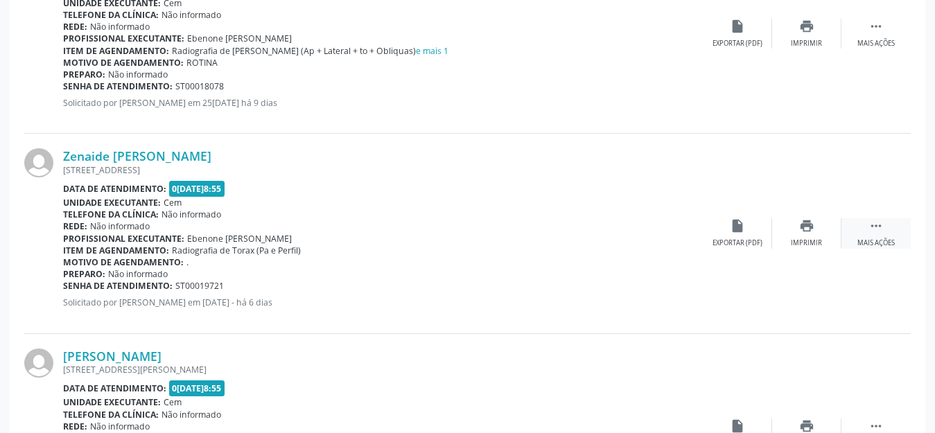
click at [870, 228] on icon "" at bounding box center [876, 225] width 15 height 15
click at [739, 229] on icon "cancel" at bounding box center [737, 225] width 15 height 15
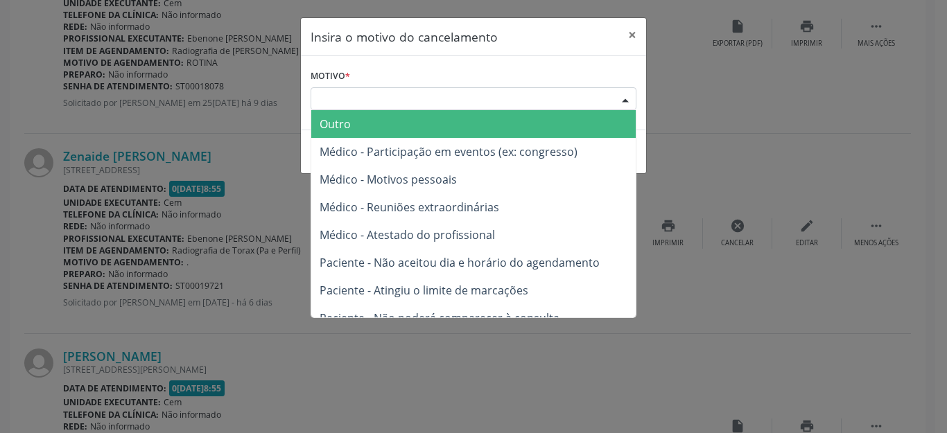
click at [538, 105] on div "Escolha o motivo" at bounding box center [474, 99] width 326 height 24
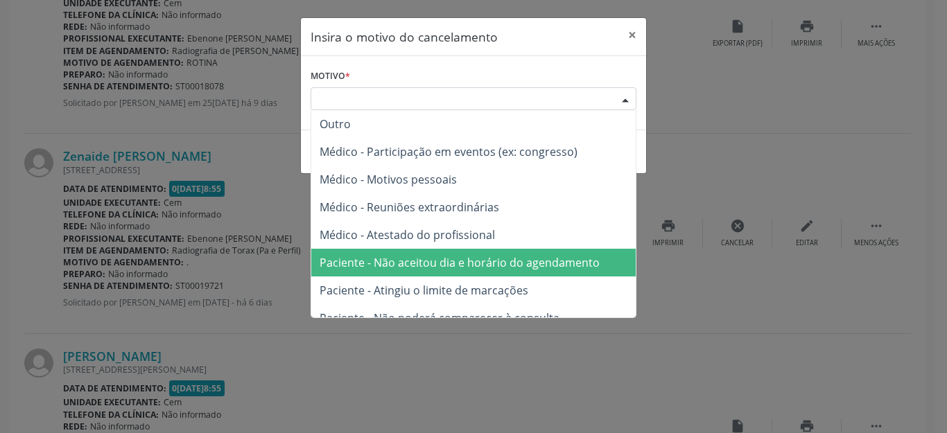
click at [533, 264] on span "Paciente - Não aceitou dia e horário do agendamento" at bounding box center [460, 262] width 280 height 15
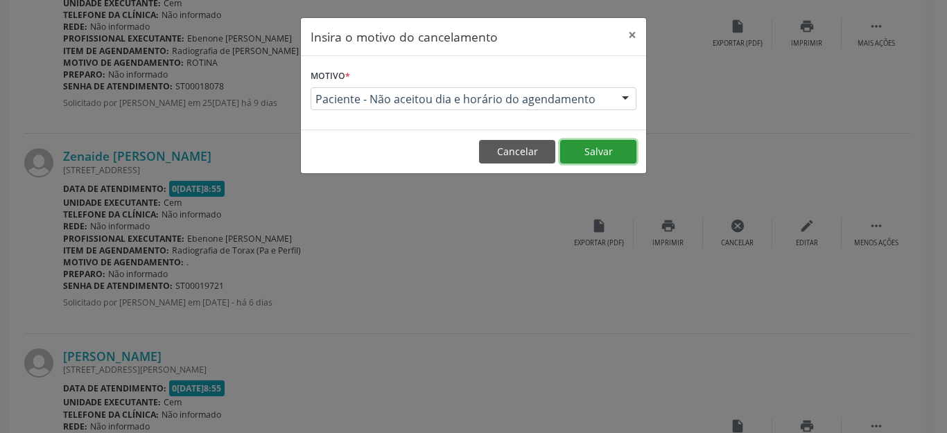
click at [593, 151] on button "Salvar" at bounding box center [598, 152] width 76 height 24
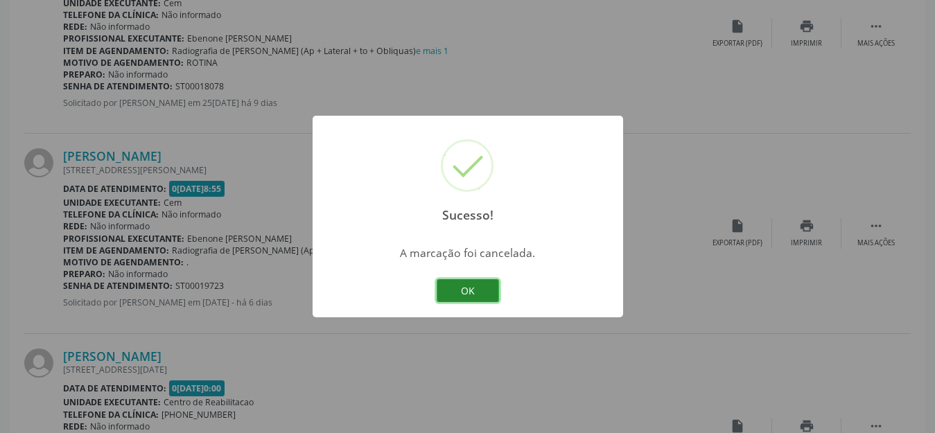
click at [490, 287] on button "OK" at bounding box center [468, 291] width 62 height 24
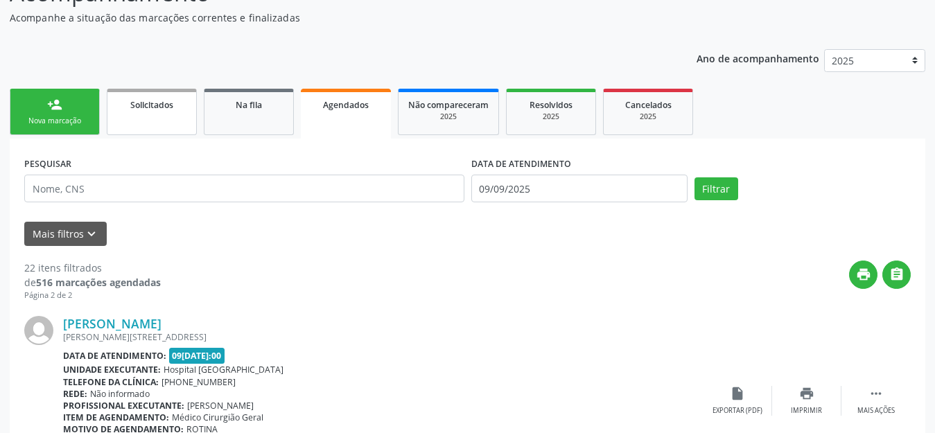
scroll to position [53, 0]
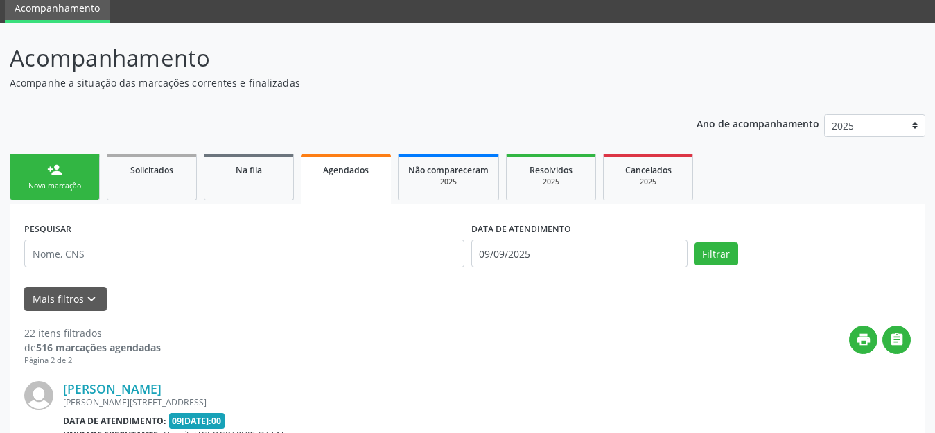
click at [45, 186] on div "Nova marcação" at bounding box center [54, 186] width 69 height 10
click at [44, 186] on div "Nova marcação" at bounding box center [54, 186] width 69 height 10
click at [43, 186] on div "Nova marcação" at bounding box center [54, 186] width 69 height 10
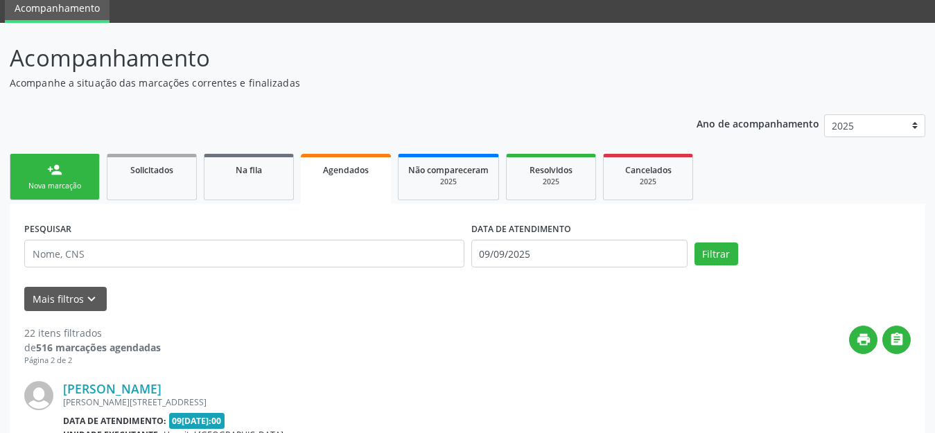
click at [40, 184] on div "Nova marcação" at bounding box center [54, 186] width 69 height 10
click at [51, 167] on div "person_add" at bounding box center [54, 169] width 15 height 15
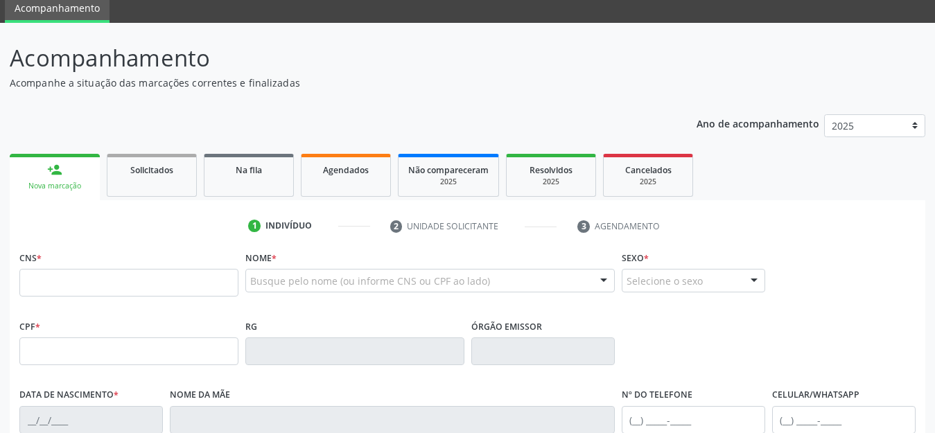
click at [52, 167] on div "person_add" at bounding box center [54, 169] width 15 height 15
click at [207, 267] on div "CNS *" at bounding box center [128, 272] width 219 height 49
click at [221, 283] on input "text" at bounding box center [128, 283] width 219 height 28
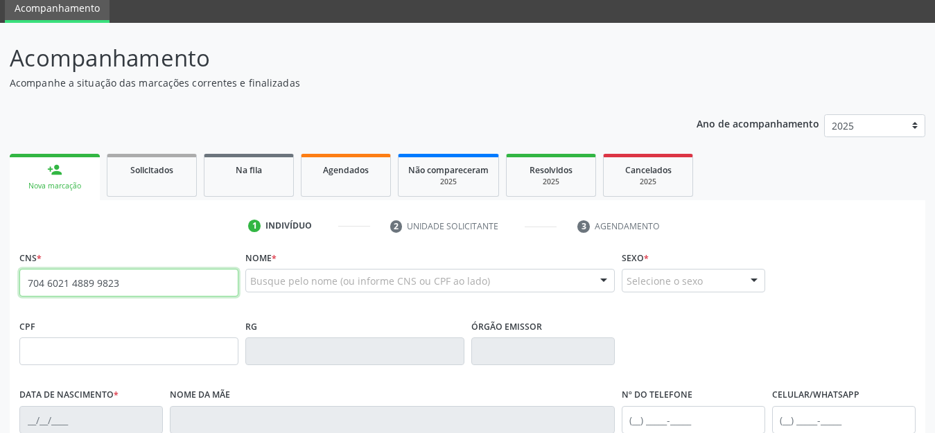
type input "704 6021 4889 9823"
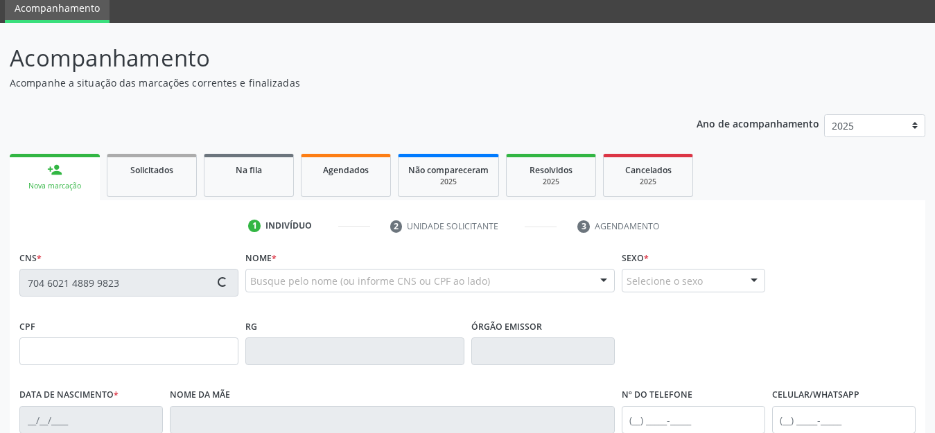
type input "086.559.124-50"
type input "0[DATE]"
type input "[PERSON_NAME]"
type input "[PHONE_NUMBER]"
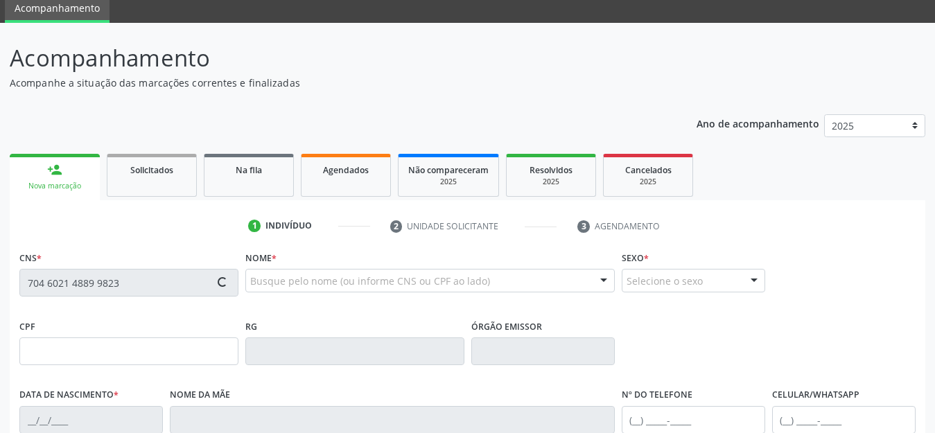
type input "406"
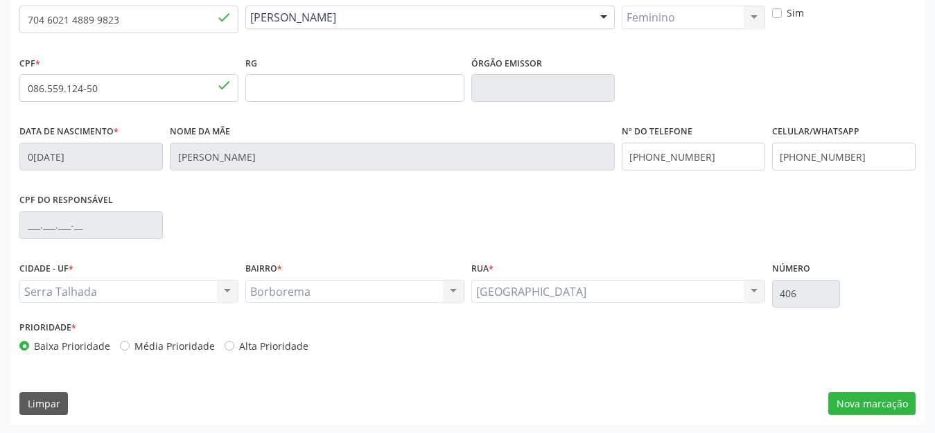
scroll to position [318, 0]
click at [870, 404] on button "Nova marcação" at bounding box center [872, 403] width 87 height 24
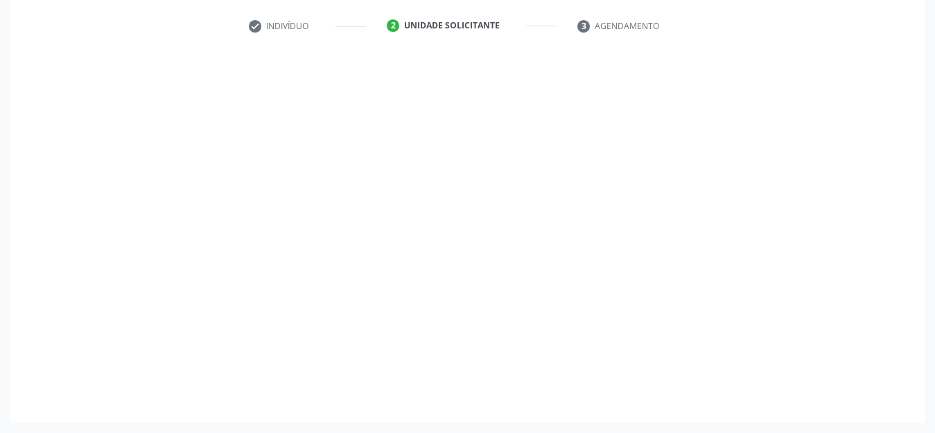
scroll to position [254, 0]
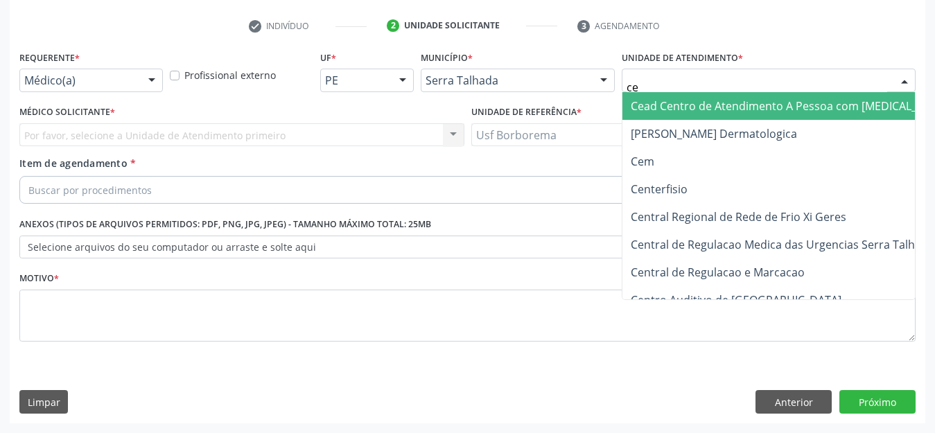
type input "cem"
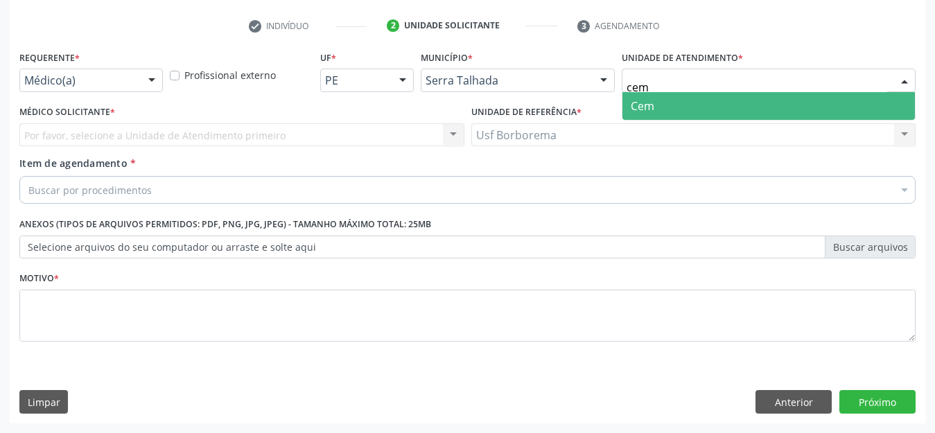
click at [664, 100] on span "Cem" at bounding box center [769, 106] width 293 height 28
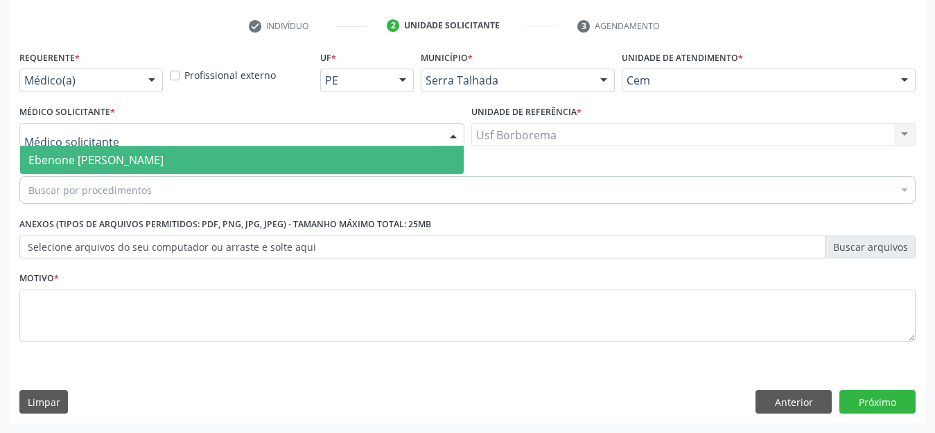
click at [105, 158] on span "Ebenone [PERSON_NAME]" at bounding box center [95, 160] width 135 height 15
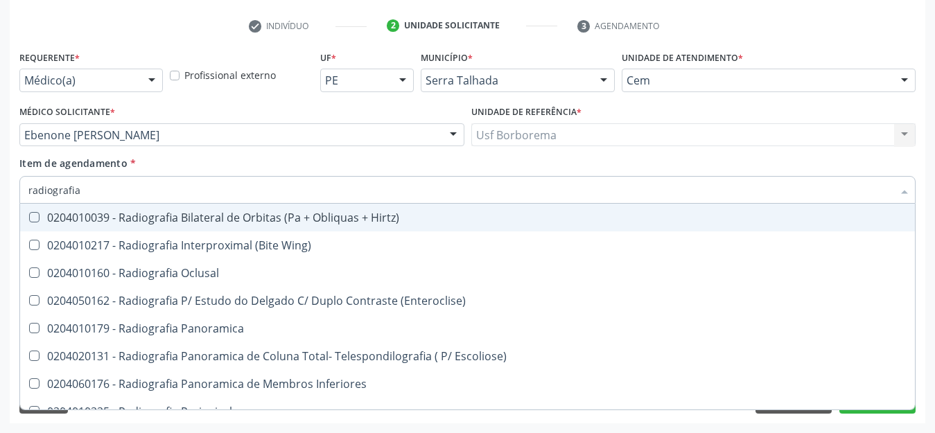
type input "radiografia"
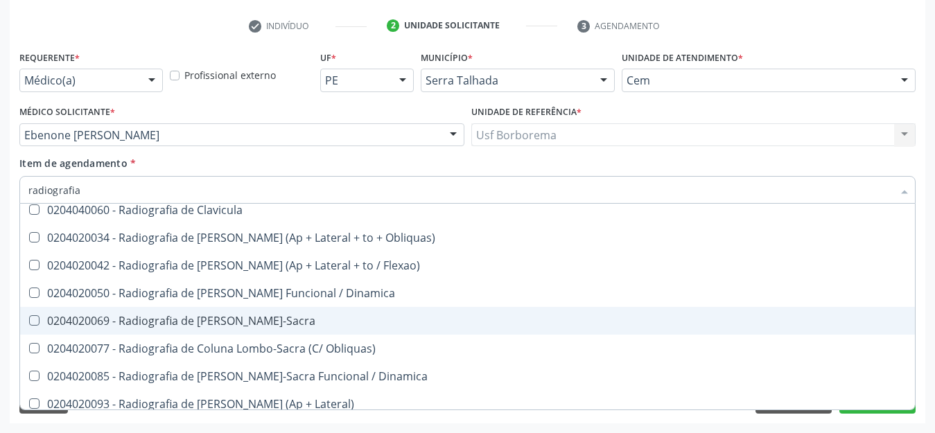
scroll to position [693, 0]
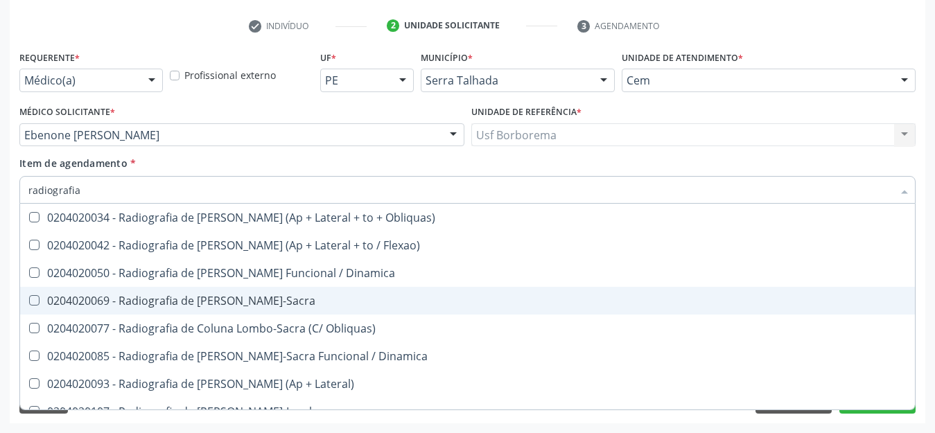
click at [326, 304] on div "0204020069 - Radiografia de [PERSON_NAME]-Sacra" at bounding box center [467, 300] width 879 height 11
click at [32, 300] on Lombo-Sacra at bounding box center [34, 300] width 10 height 10
click at [29, 300] on Lombo-Sacra "checkbox" at bounding box center [24, 300] width 9 height 9
checkbox Lombo-Sacra "true"
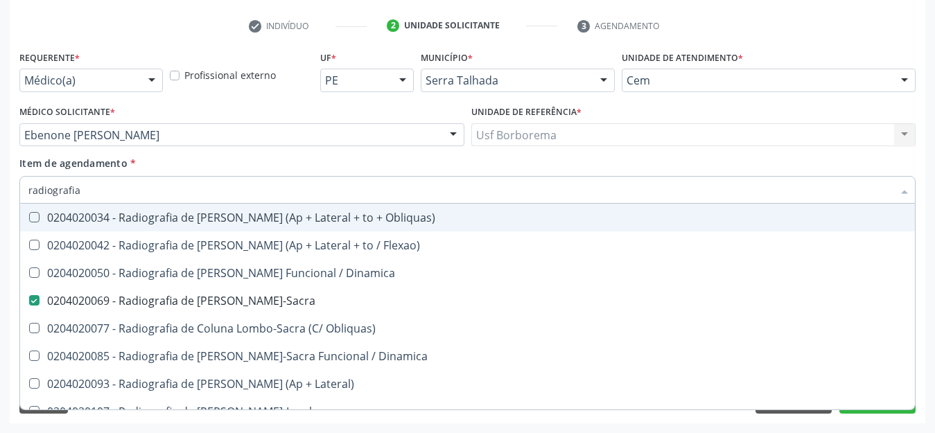
type input "radiografia"
click at [110, 163] on span "Item de agendamento" at bounding box center [73, 163] width 108 height 13
click at [110, 176] on input "radiografia" at bounding box center [460, 190] width 865 height 28
checkbox Wing\) "true"
checkbox Lombo-Sacra "false"
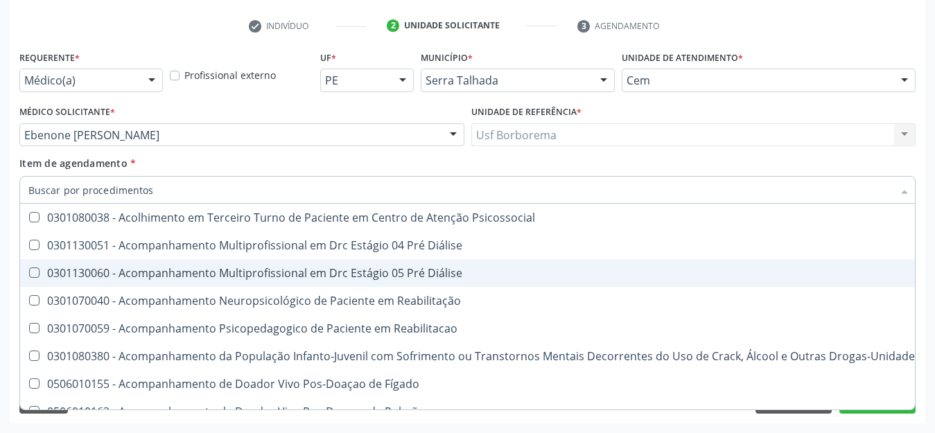
scroll to position [0, 0]
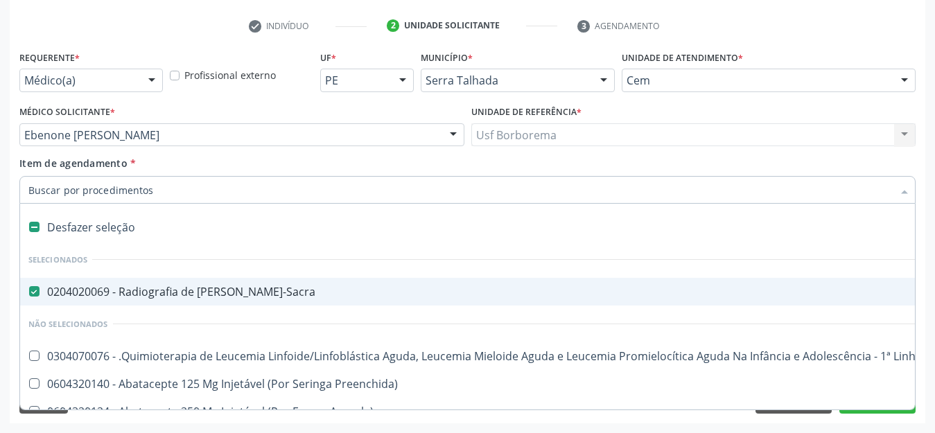
click at [266, 166] on div "Item de agendamento * Desfazer seleção Selecionados 0204020069 - Radiografia de…" at bounding box center [467, 178] width 897 height 44
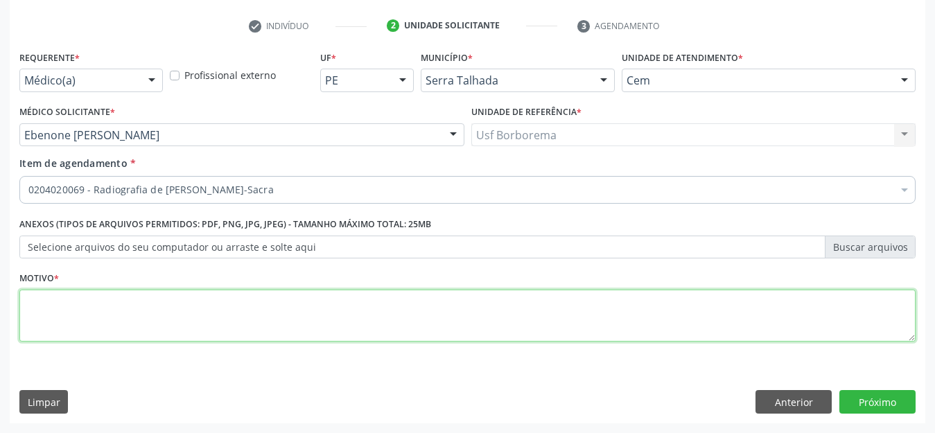
click at [267, 334] on textarea at bounding box center [467, 316] width 897 height 53
type textarea "rotina"
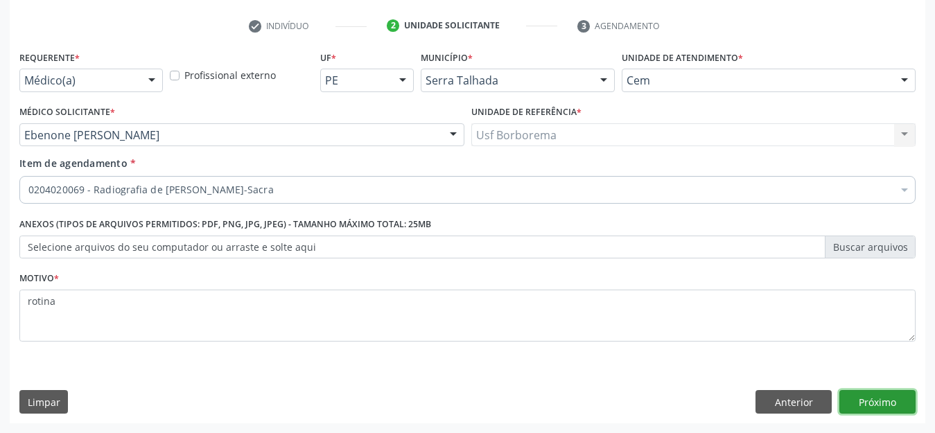
click at [870, 395] on button "Próximo" at bounding box center [878, 402] width 76 height 24
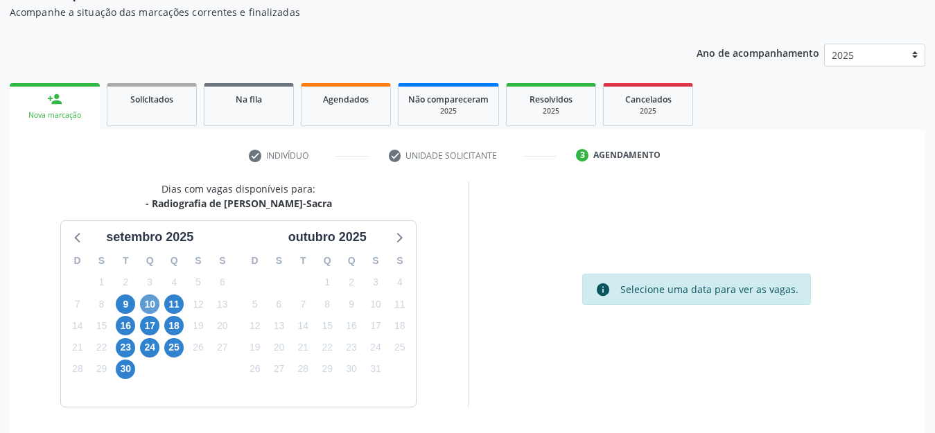
scroll to position [101, 0]
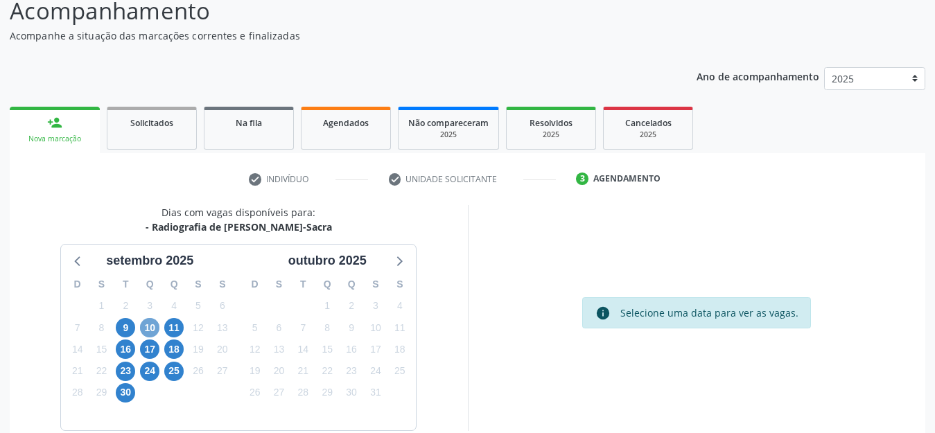
click at [148, 327] on span "10" at bounding box center [149, 327] width 19 height 19
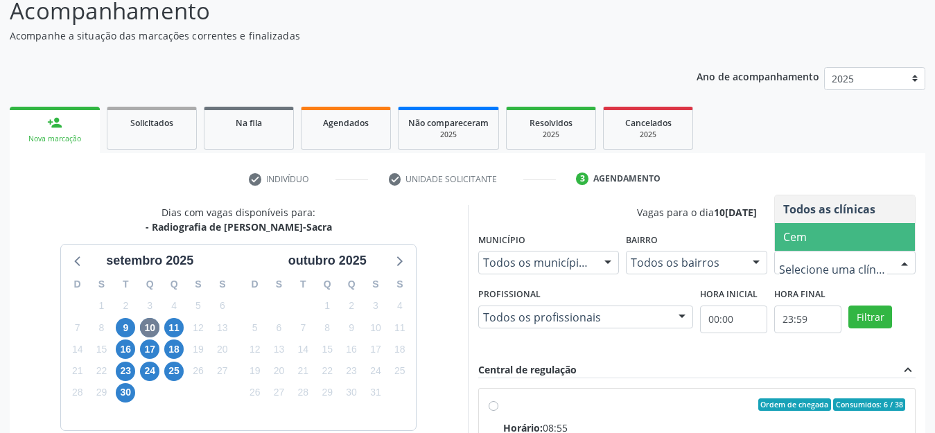
click at [817, 242] on span "Cem" at bounding box center [845, 237] width 140 height 28
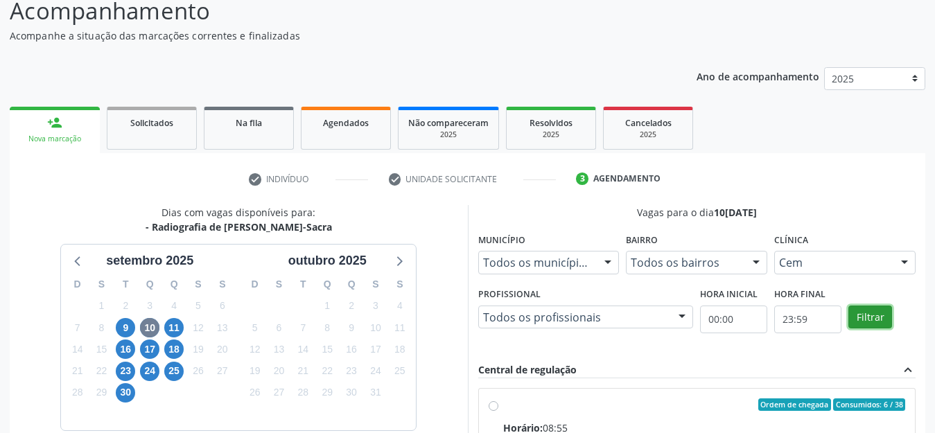
click at [873, 322] on button "Filtrar" at bounding box center [871, 318] width 44 height 24
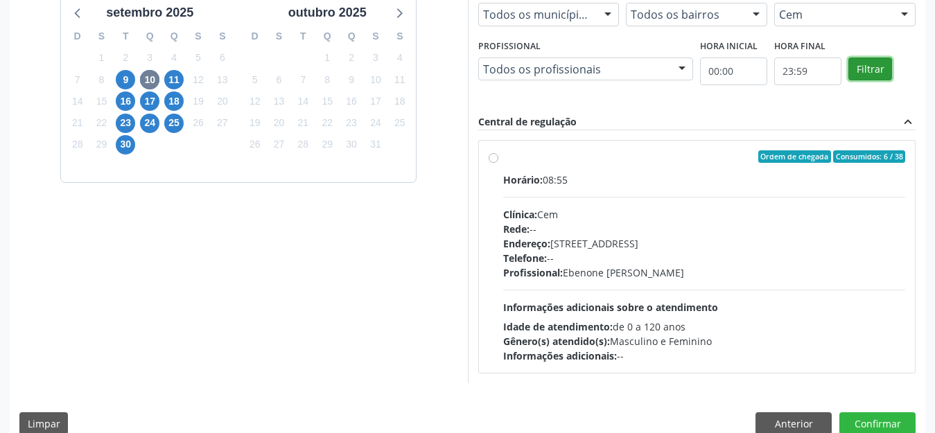
scroll to position [370, 0]
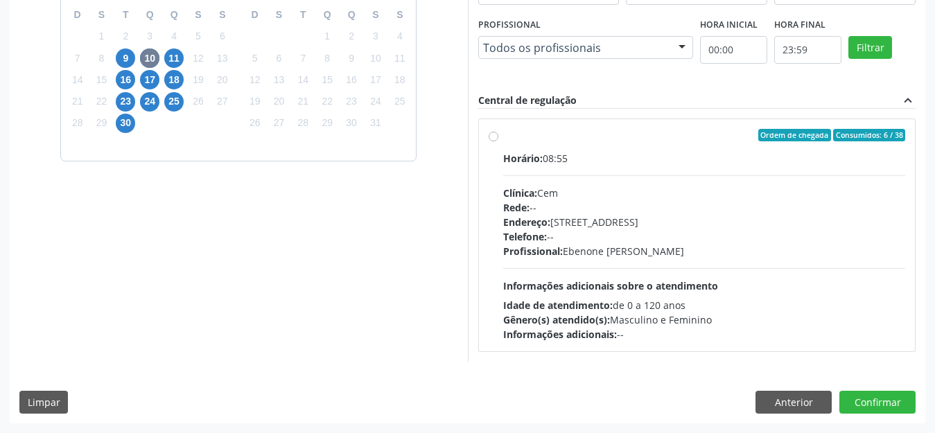
click at [503, 135] on label "Ordem de chegada Consumidos: 6 / 38 Horário: 08:55 Clínica: Cem Rede: -- Endere…" at bounding box center [704, 235] width 403 height 213
click at [492, 135] on input "Ordem de chegada Consumidos: 6 / 38 Horário: 08:55 Clínica: Cem Rede: -- Endere…" at bounding box center [494, 135] width 10 height 12
radio input "true"
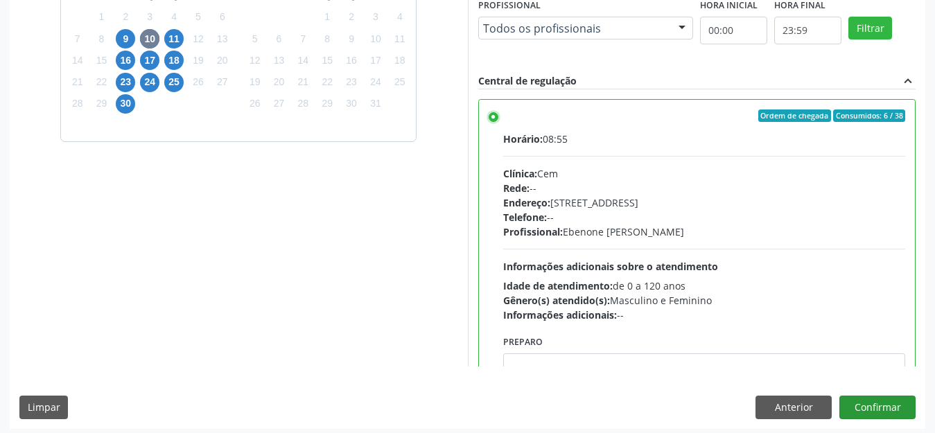
scroll to position [395, 0]
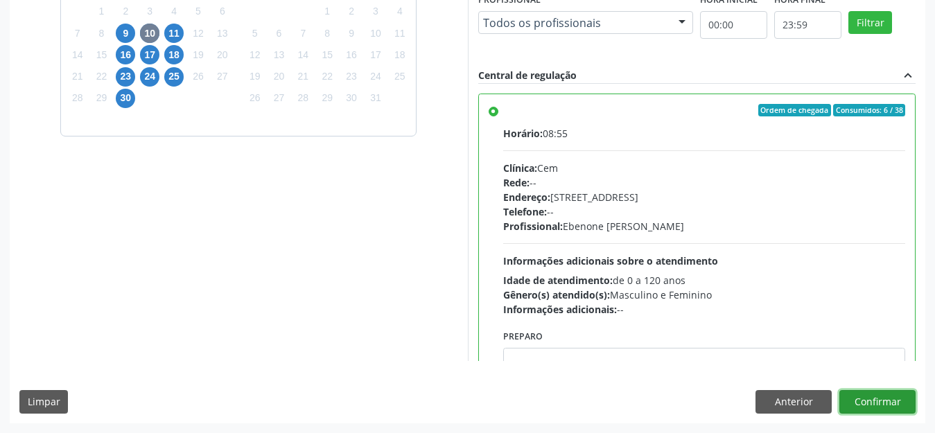
click at [881, 393] on button "Confirmar" at bounding box center [878, 402] width 76 height 24
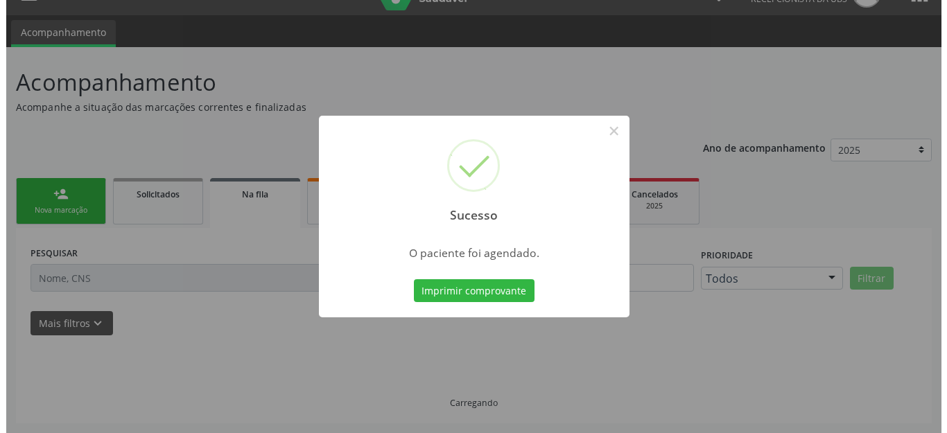
scroll to position [0, 0]
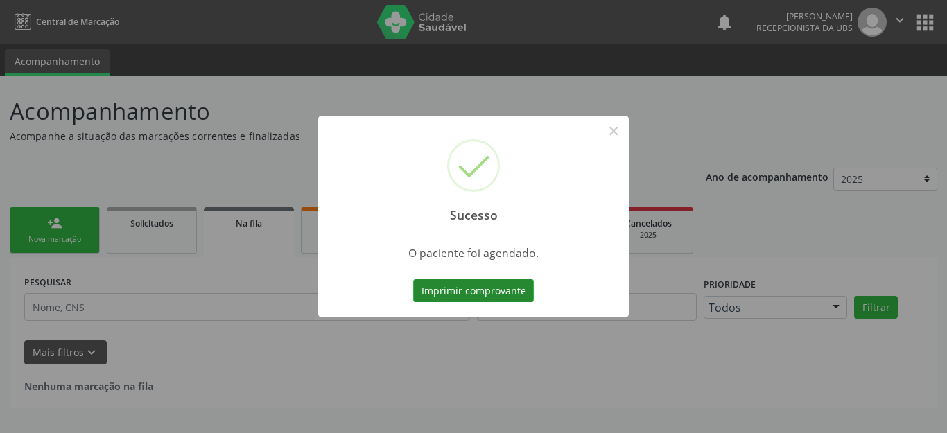
click at [468, 291] on button "Imprimir comprovante" at bounding box center [473, 291] width 121 height 24
